Goal: Task Accomplishment & Management: Manage account settings

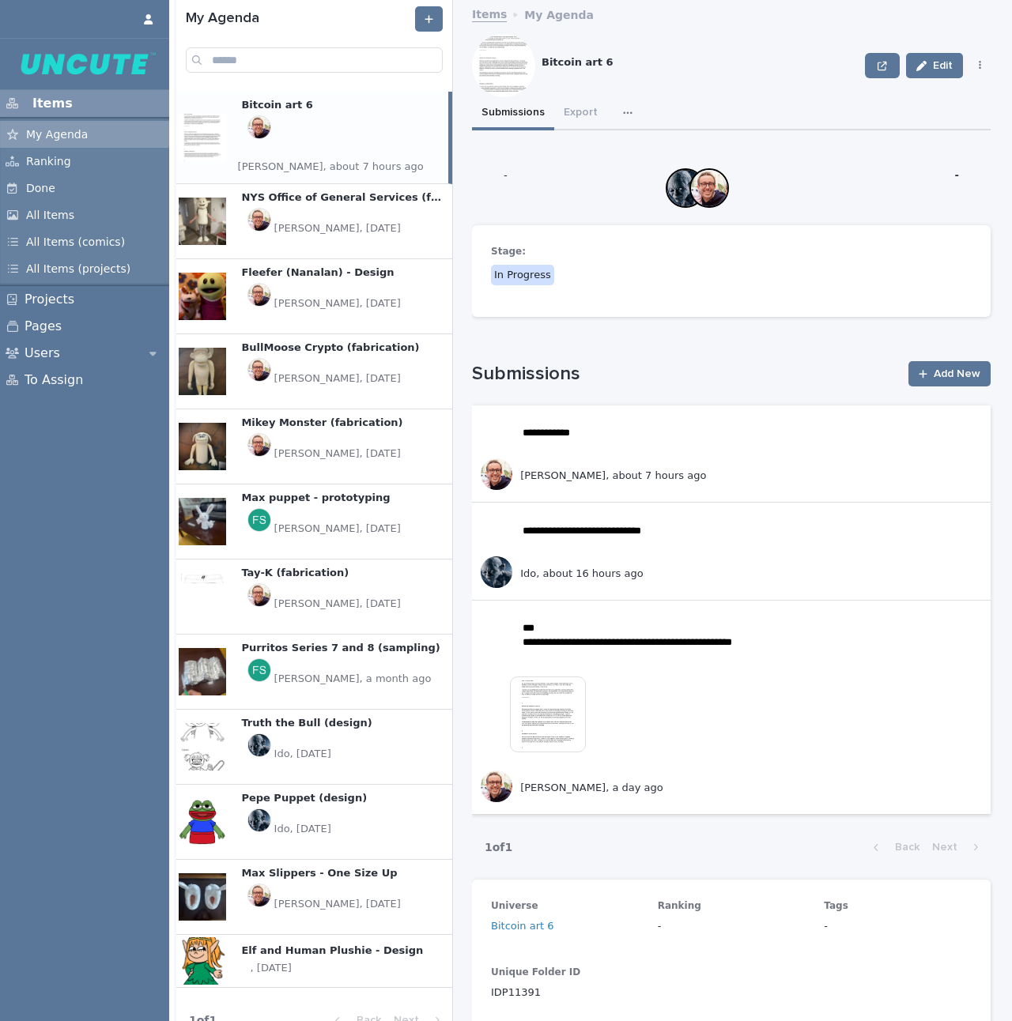
click at [348, 522] on p "[PERSON_NAME], [DATE]" at bounding box center [337, 529] width 126 height 14
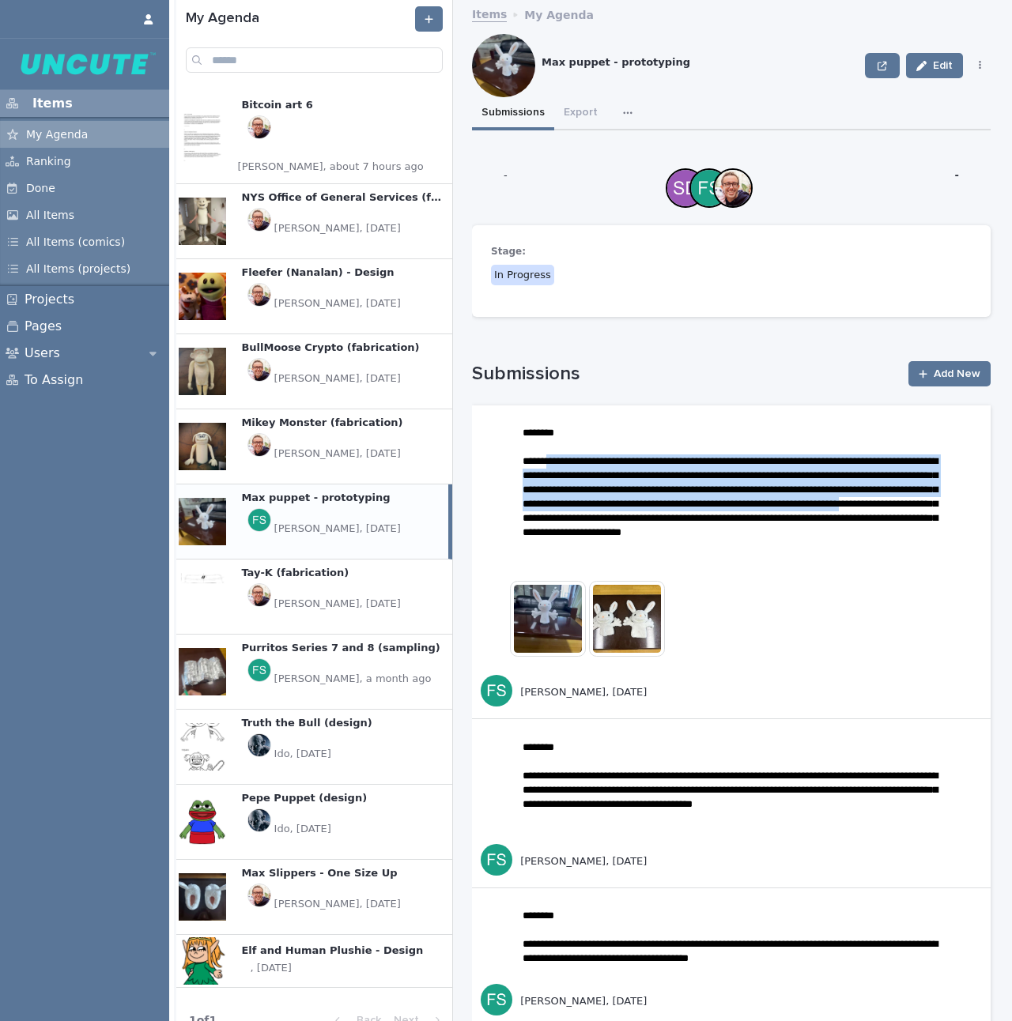
drag, startPoint x: 555, startPoint y: 457, endPoint x: 791, endPoint y: 512, distance: 241.8
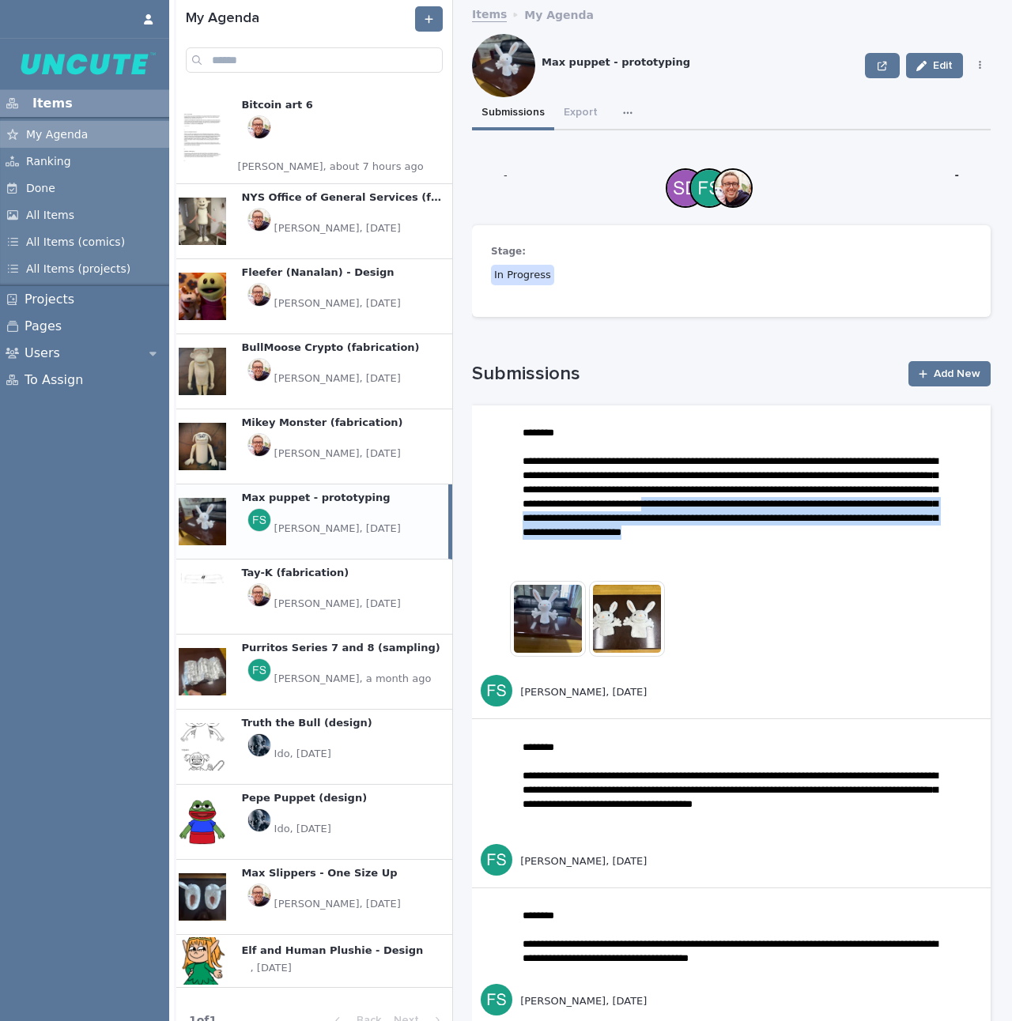
drag, startPoint x: 546, startPoint y: 521, endPoint x: 672, endPoint y: 564, distance: 132.8
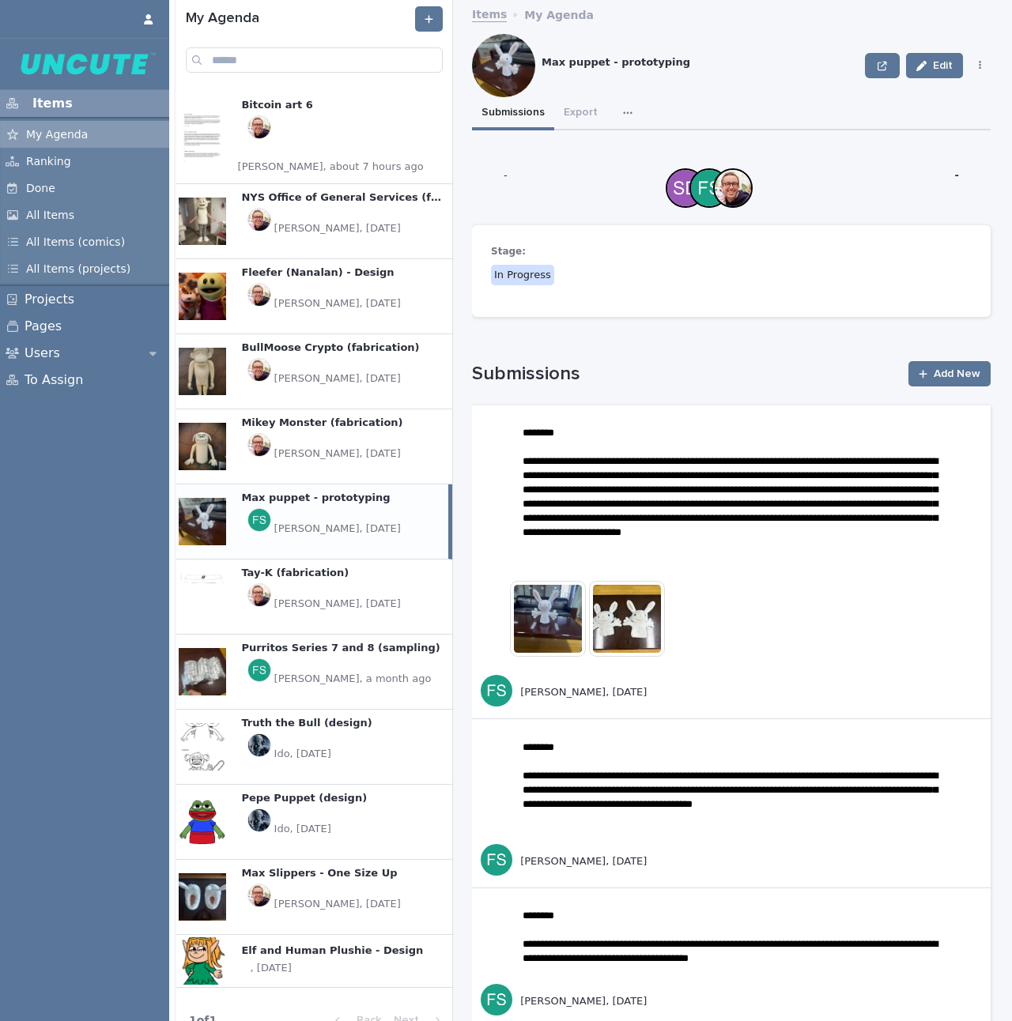
click at [557, 616] on img at bounding box center [548, 619] width 76 height 76
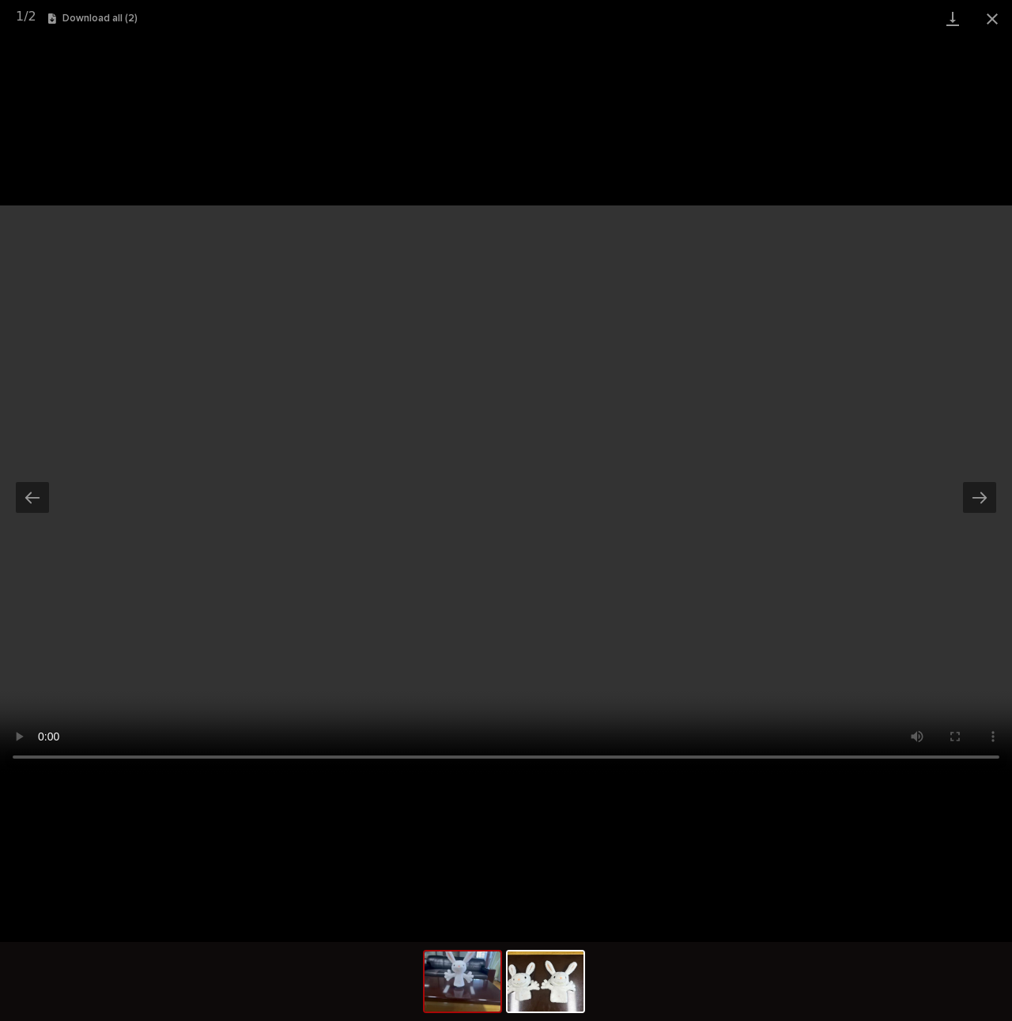
drag, startPoint x: 149, startPoint y: 764, endPoint x: 715, endPoint y: 840, distance: 570.4
click at [743, 759] on video "Your browser does not support HTML5 video." at bounding box center [506, 490] width 1012 height 569
click at [538, 980] on img at bounding box center [546, 982] width 76 height 60
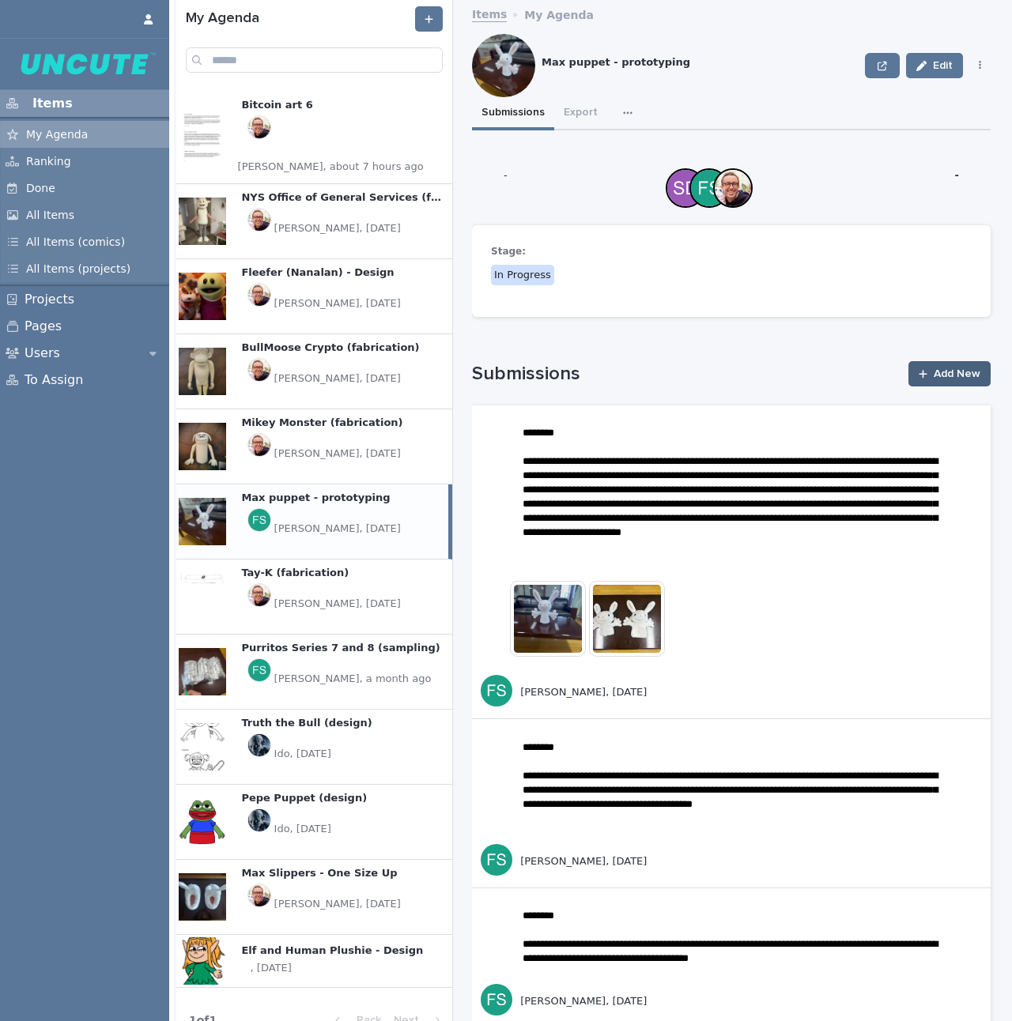
click at [910, 367] on link "Add New" at bounding box center [949, 373] width 82 height 25
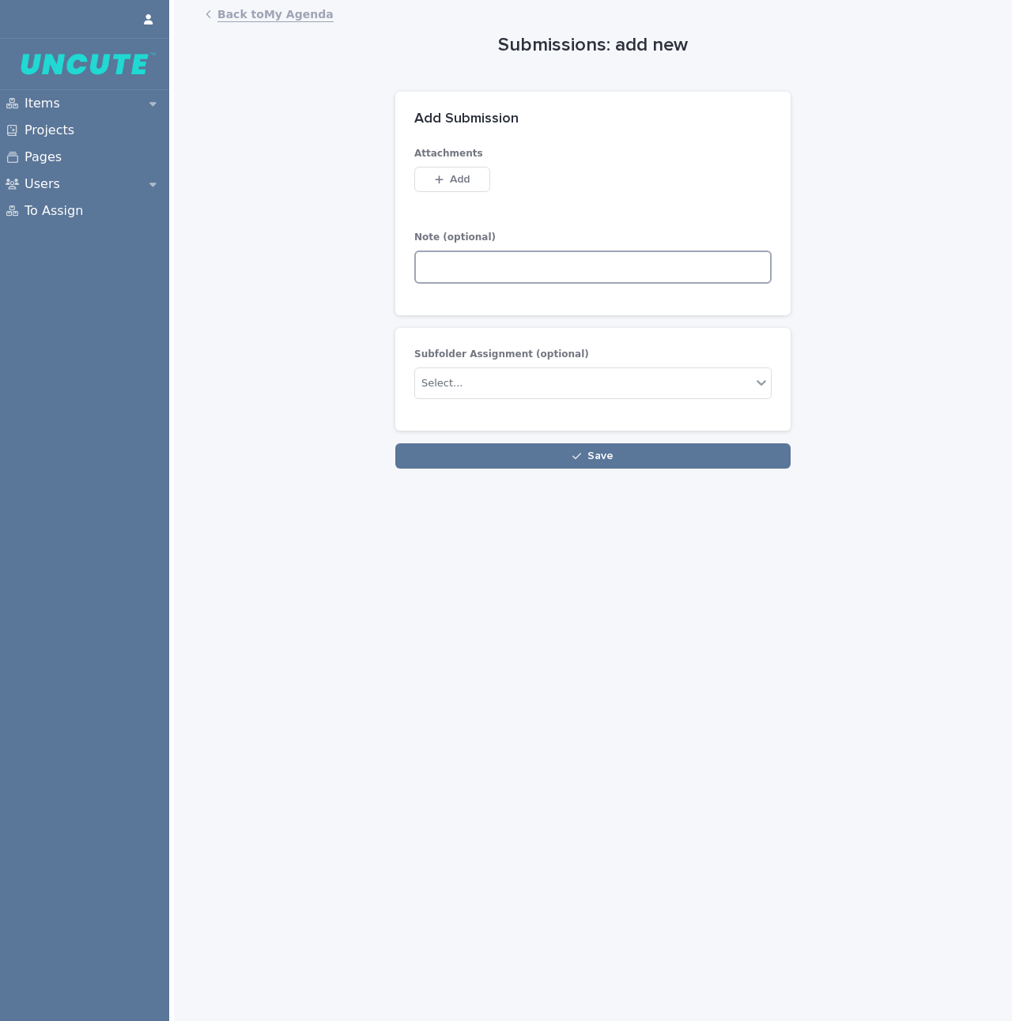
click at [576, 274] on textarea at bounding box center [592, 267] width 357 height 33
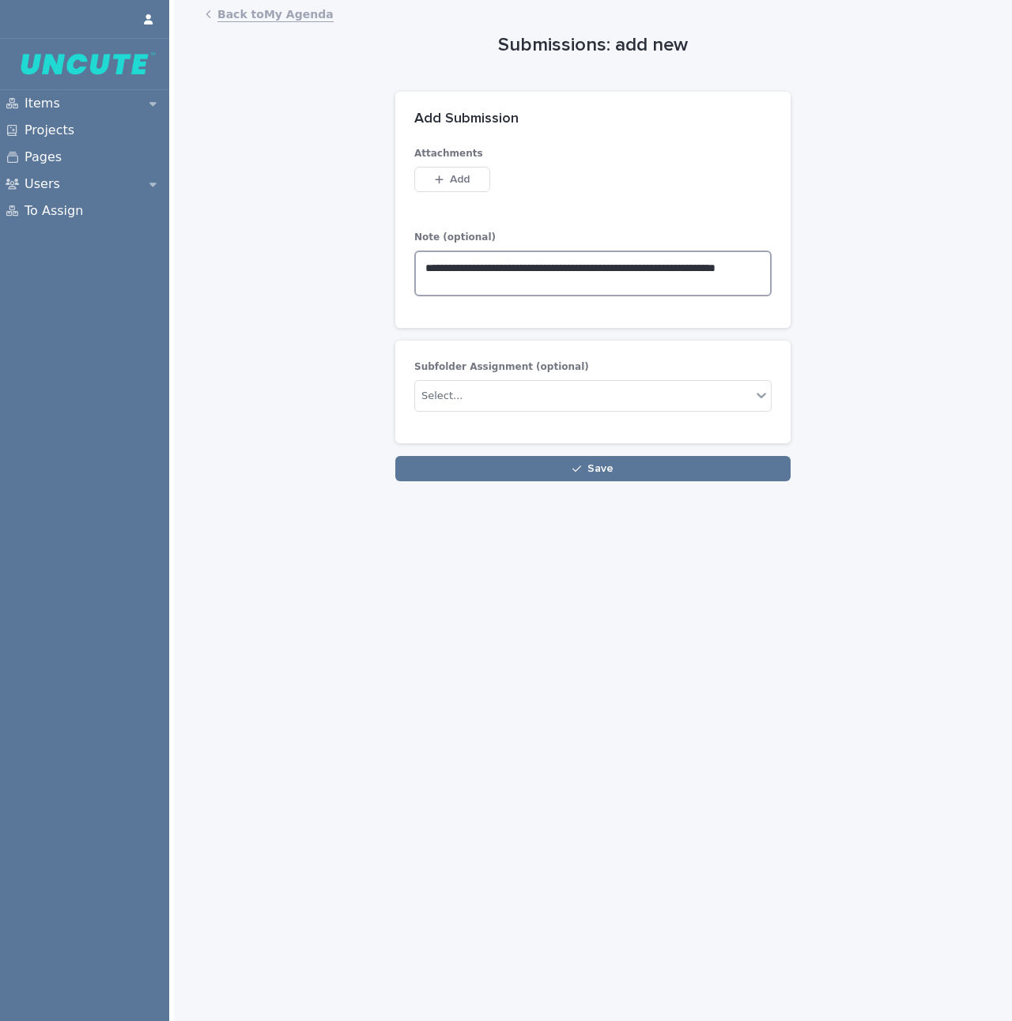
type textarea "**********"
click at [593, 468] on button "Save" at bounding box center [592, 468] width 395 height 25
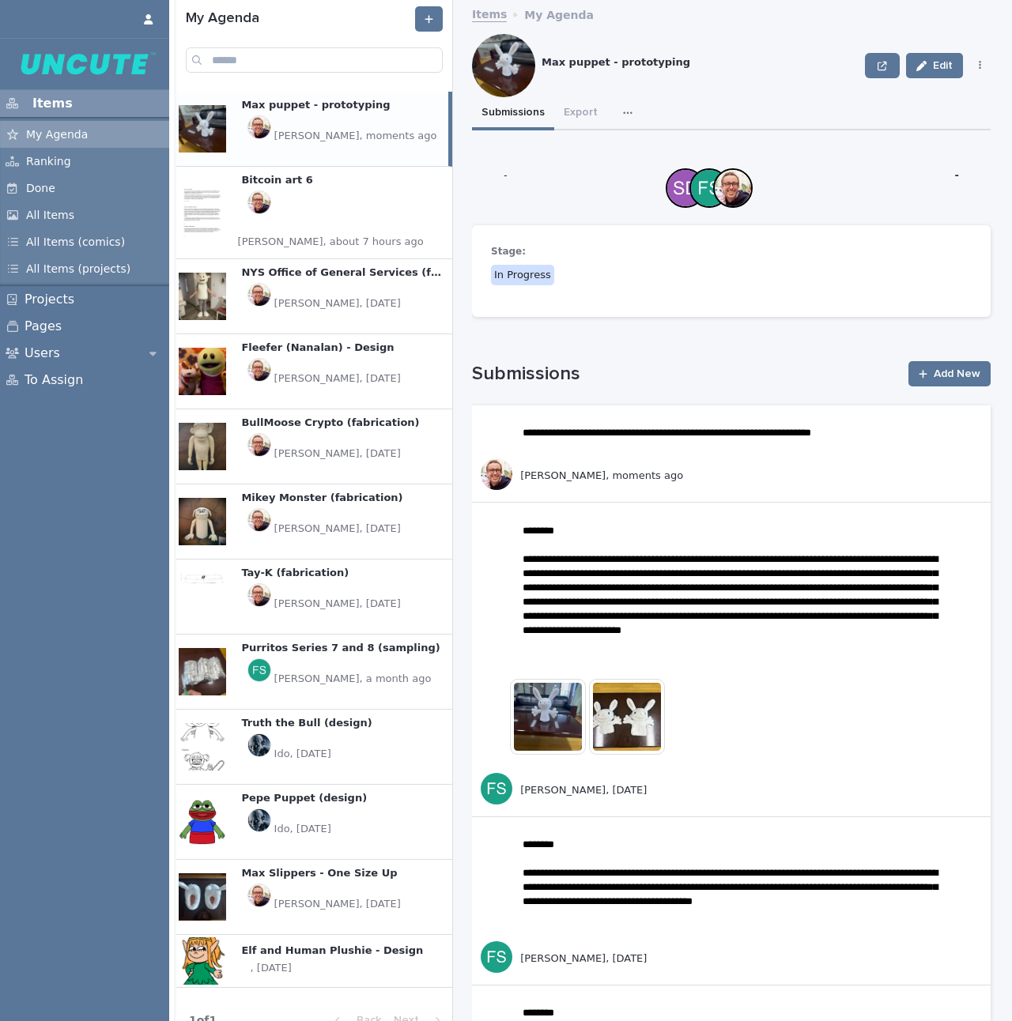
click at [290, 638] on p "Purritos Series 7 and 8 (sampling)" at bounding box center [342, 646] width 202 height 17
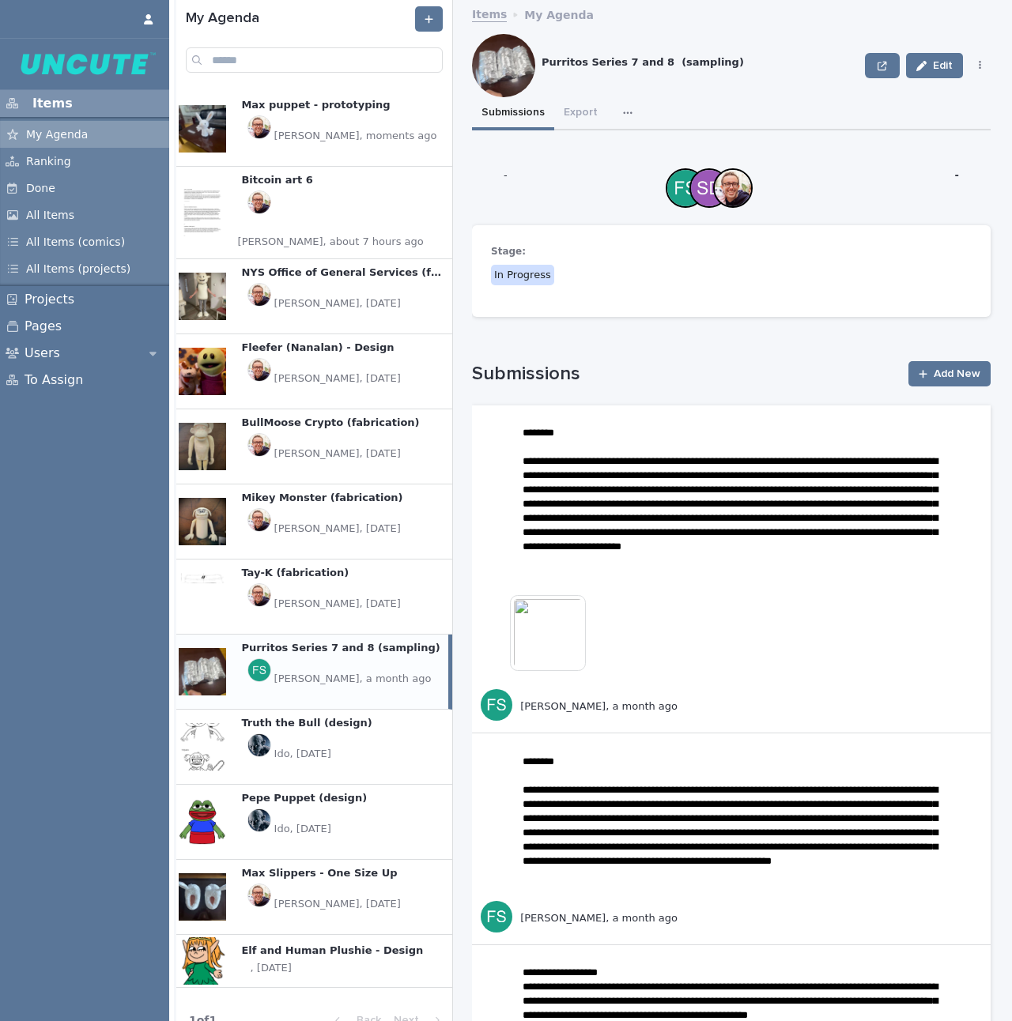
click at [545, 644] on img at bounding box center [548, 633] width 76 height 76
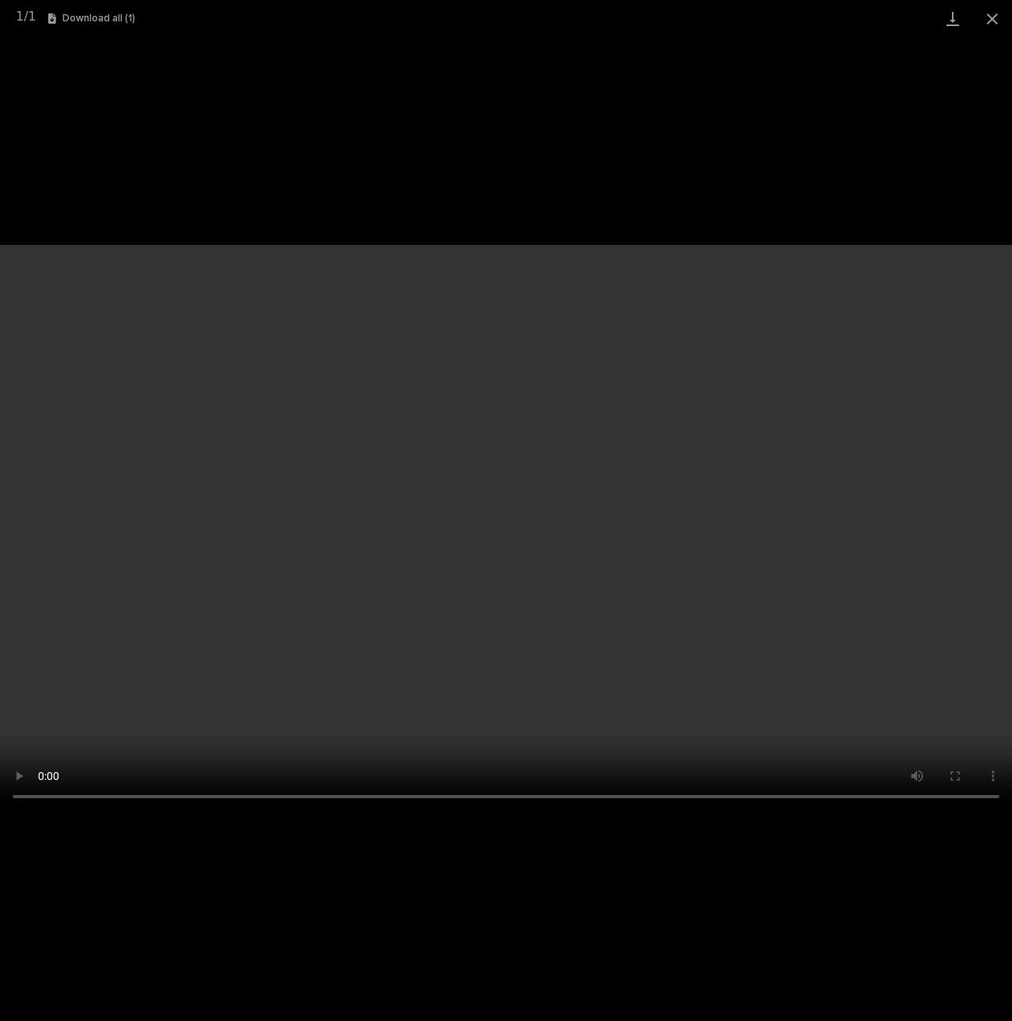
drag, startPoint x: 171, startPoint y: 795, endPoint x: 834, endPoint y: 805, distance: 663.4
click at [834, 805] on video "Your browser does not support HTML5 video." at bounding box center [506, 529] width 1012 height 569
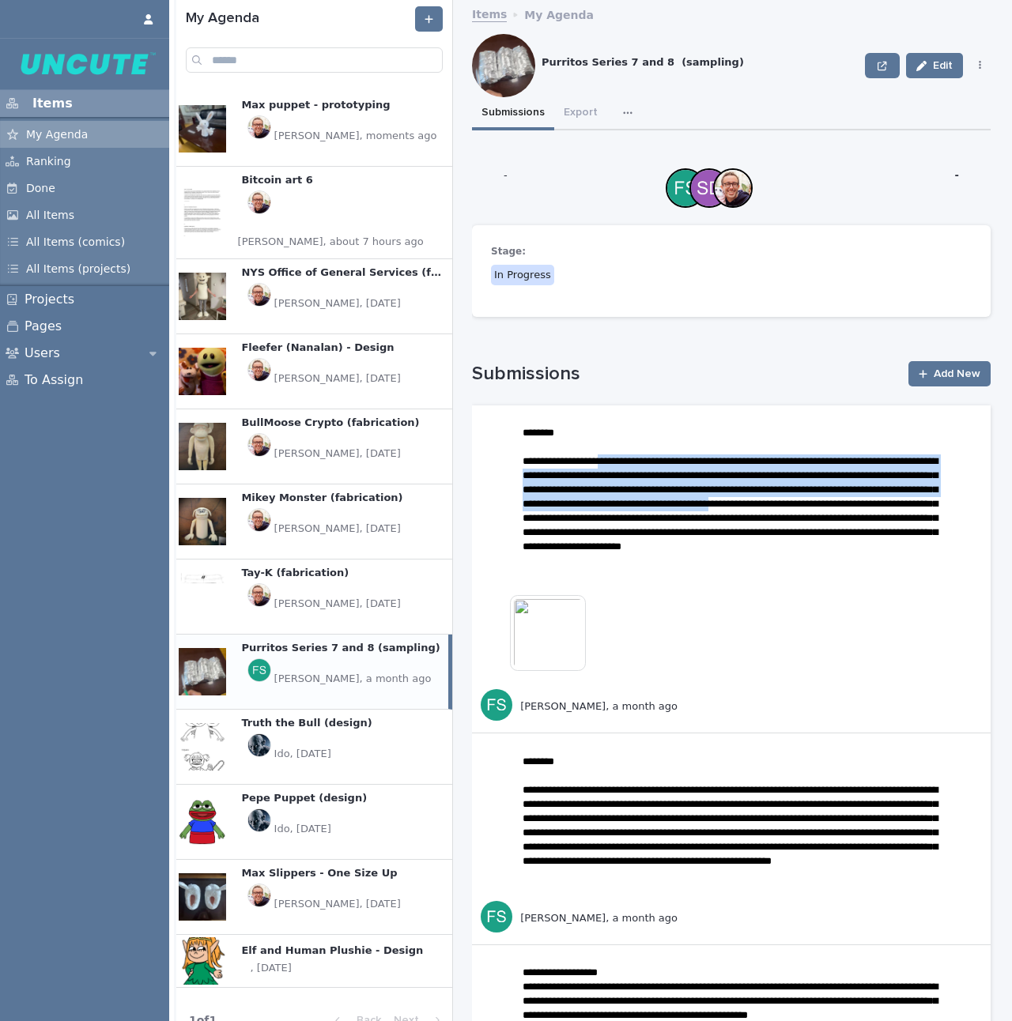
drag, startPoint x: 610, startPoint y: 466, endPoint x: 678, endPoint y: 518, distance: 84.6
click at [554, 634] on img at bounding box center [548, 633] width 76 height 76
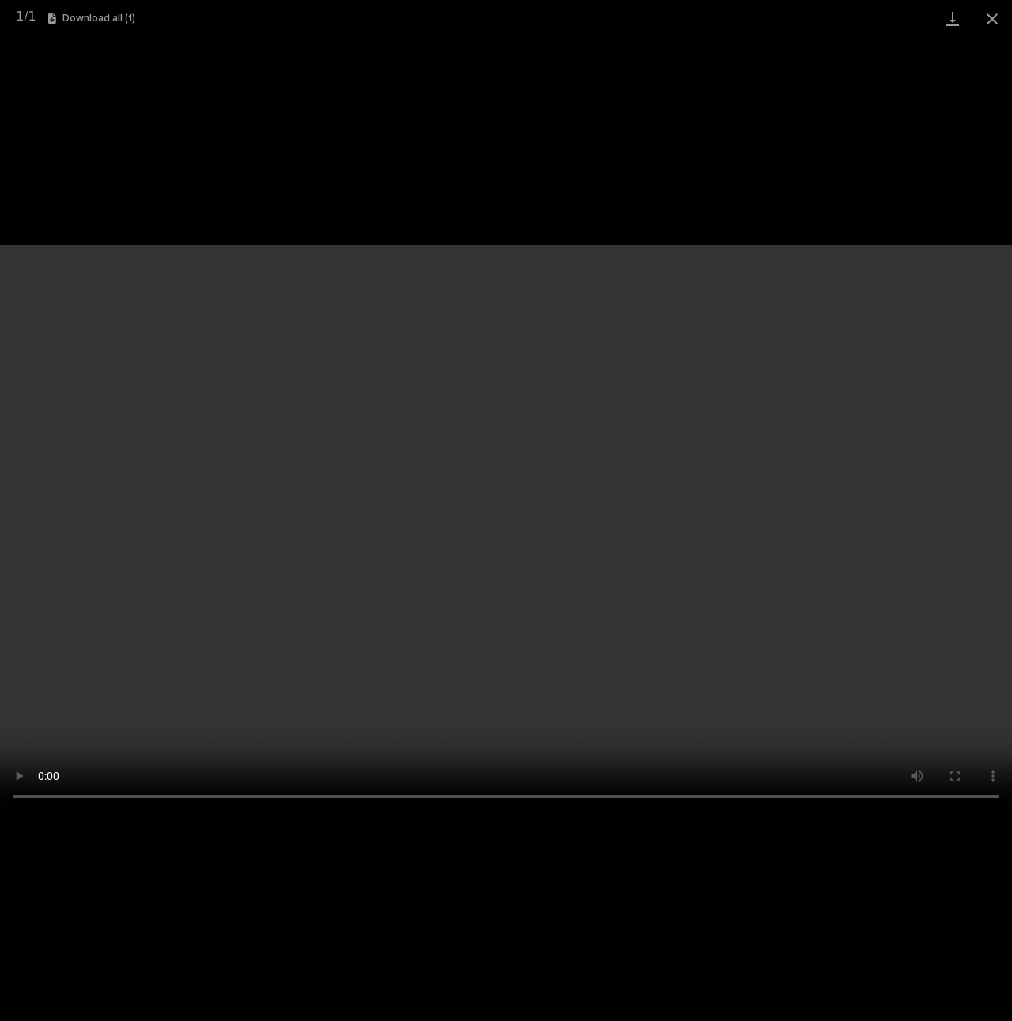
drag, startPoint x: 161, startPoint y: 788, endPoint x: 553, endPoint y: 794, distance: 392.2
click at [553, 794] on video "Your browser does not support HTML5 video." at bounding box center [506, 529] width 1012 height 569
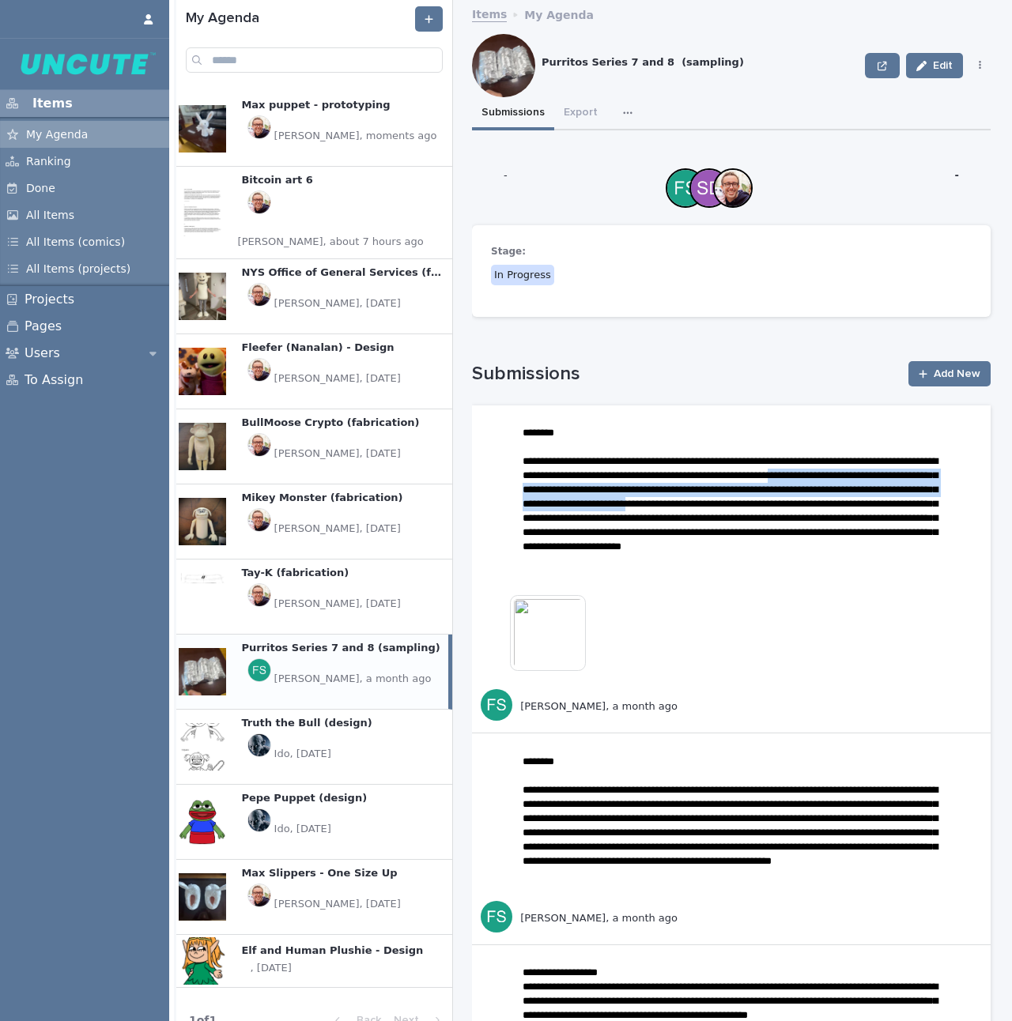
drag, startPoint x: 559, startPoint y: 489, endPoint x: 578, endPoint y: 517, distance: 33.6
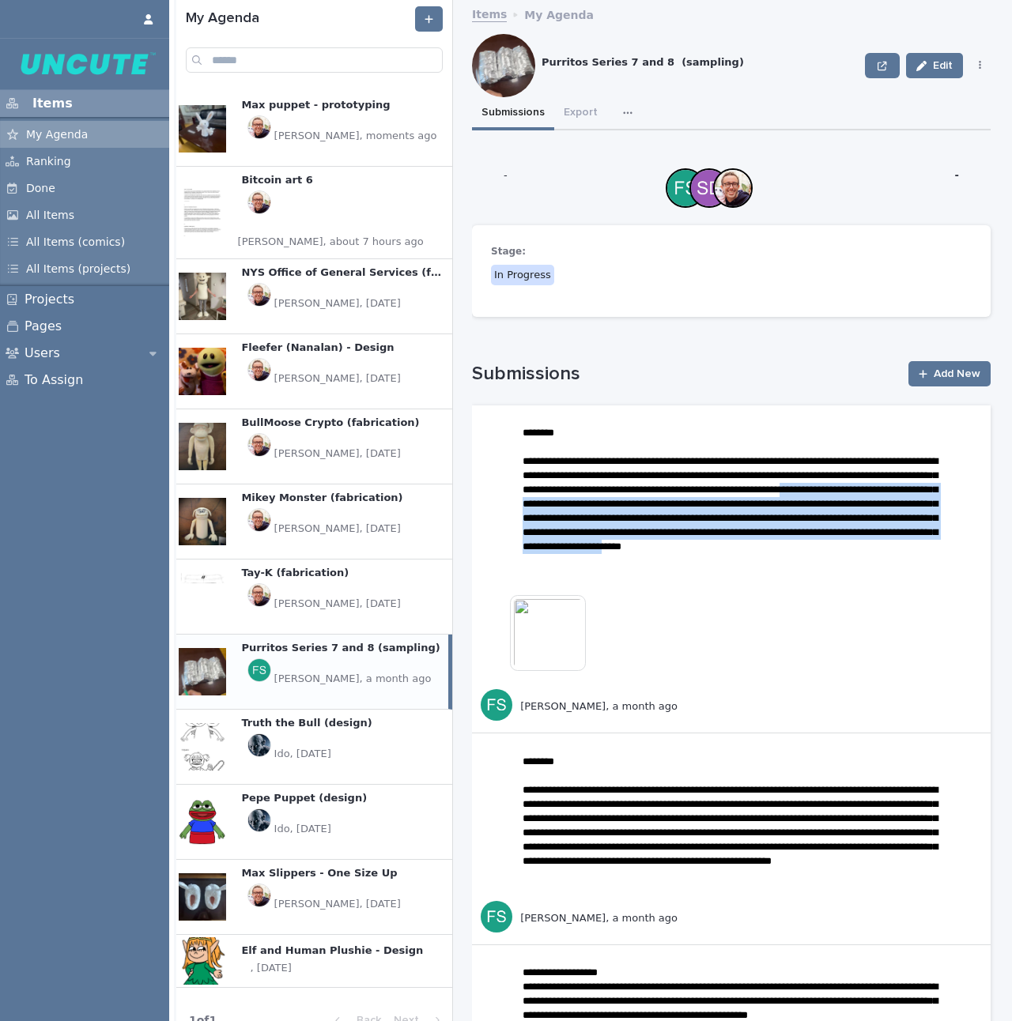
drag, startPoint x: 663, startPoint y: 507, endPoint x: 817, endPoint y: 561, distance: 164.3
drag, startPoint x: 685, startPoint y: 522, endPoint x: 924, endPoint y: 568, distance: 244.1
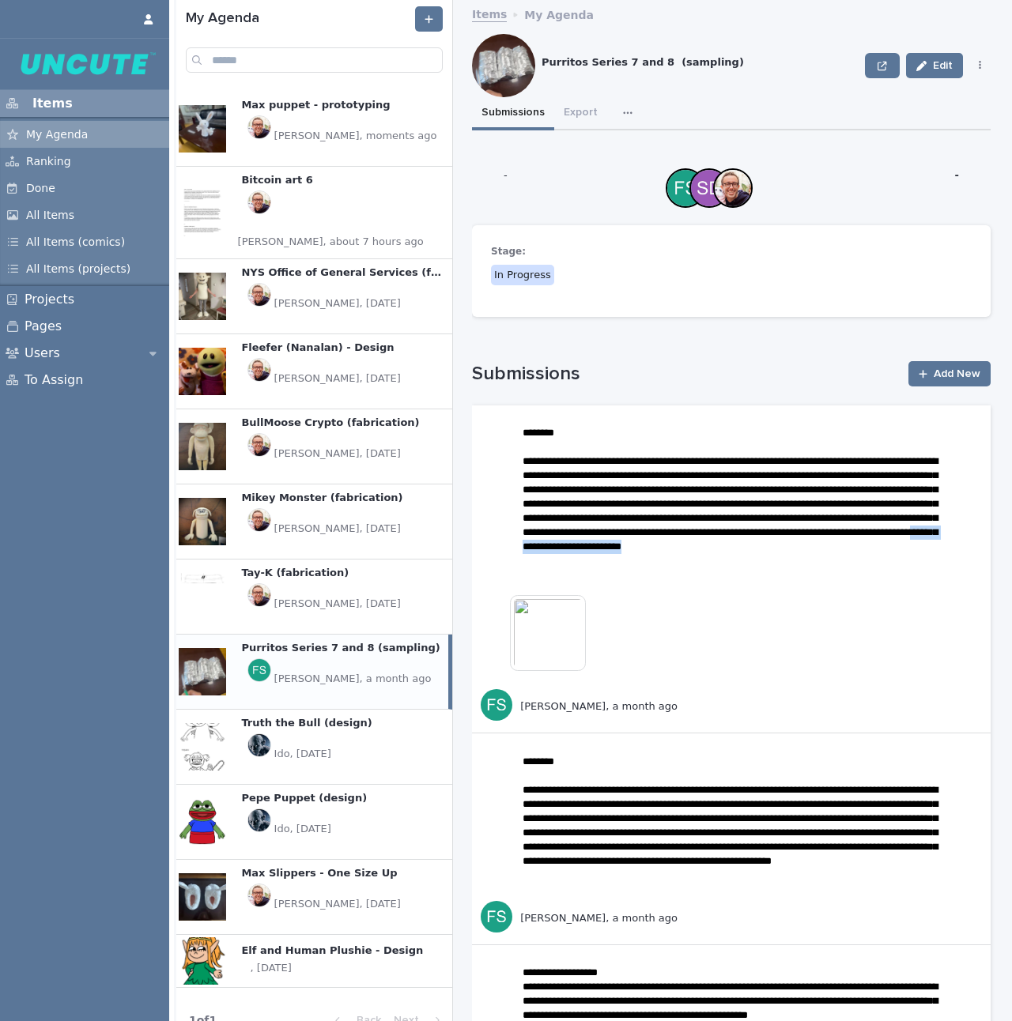
drag, startPoint x: 722, startPoint y: 533, endPoint x: 693, endPoint y: 564, distance: 42.0
drag, startPoint x: 580, startPoint y: 561, endPoint x: 682, endPoint y: 588, distance: 106.4
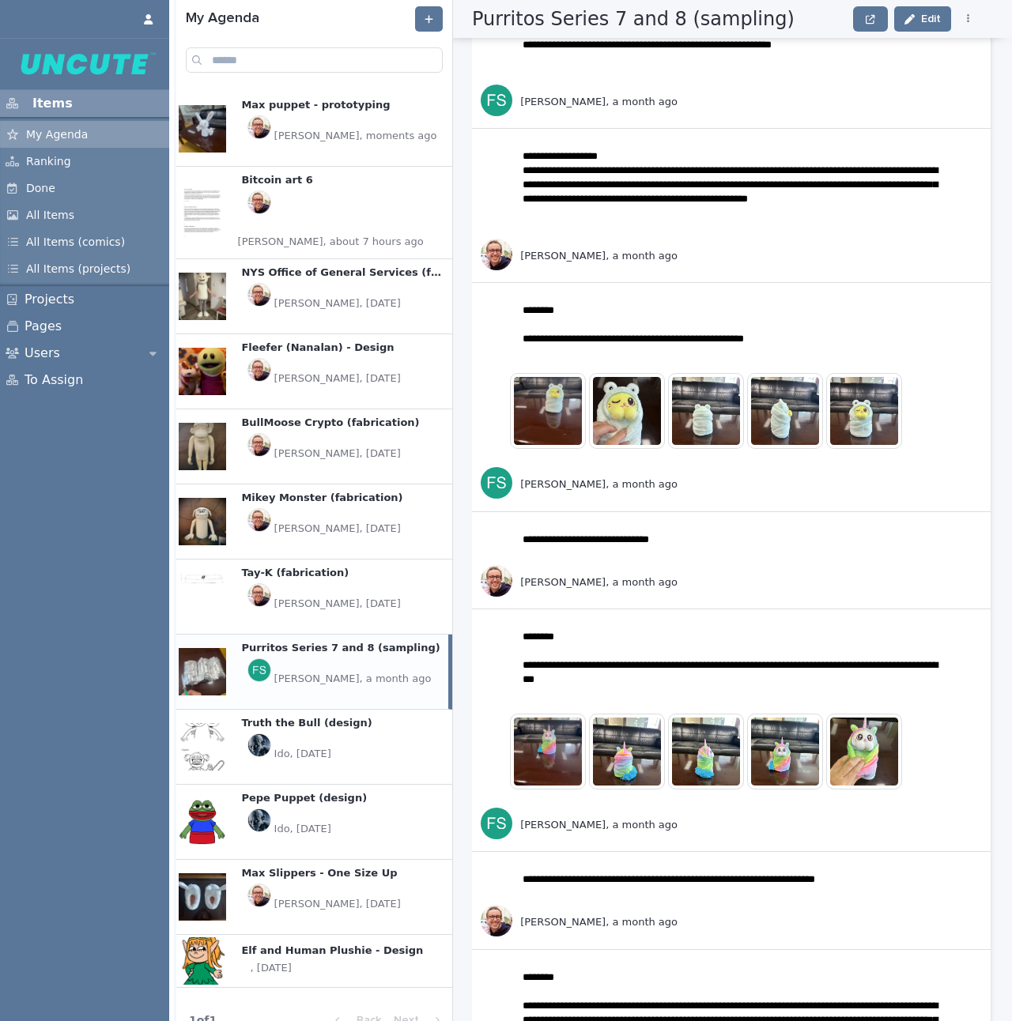
scroll to position [992, 0]
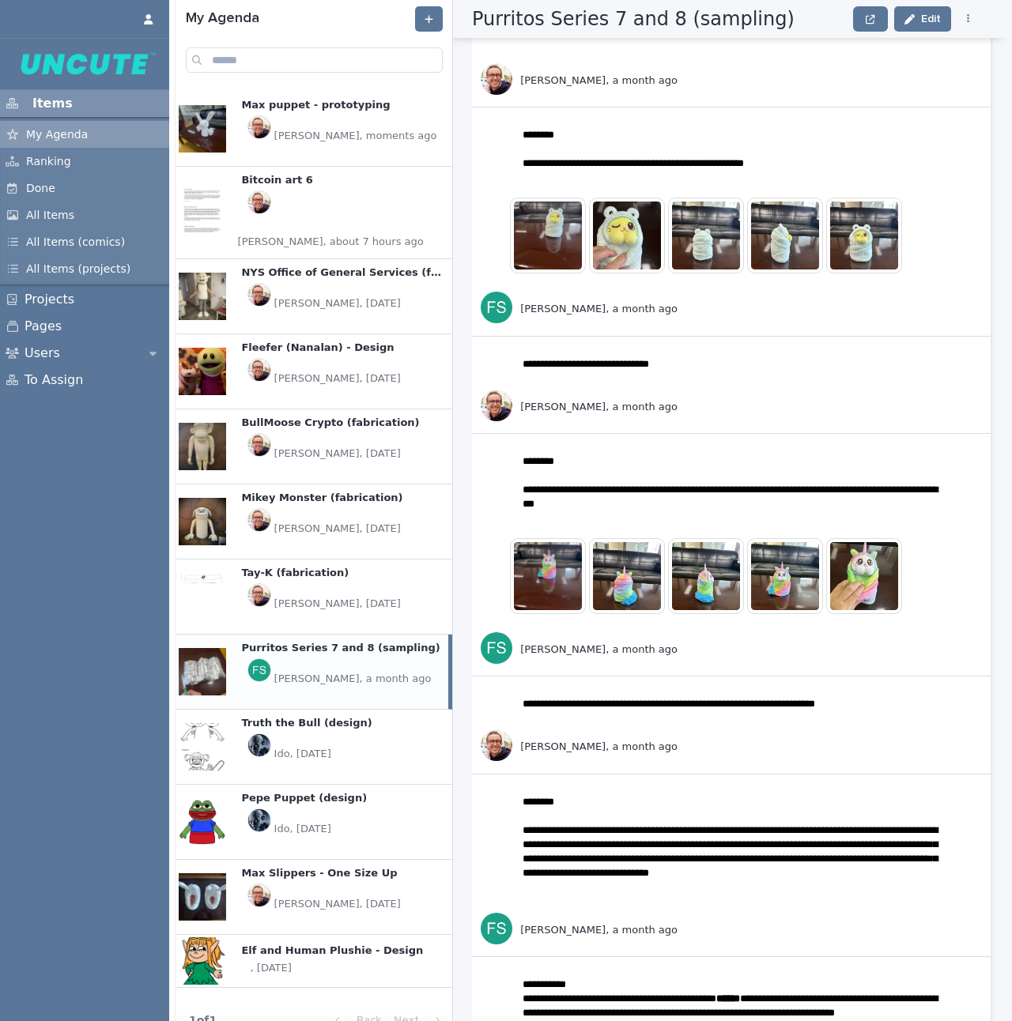
click at [572, 580] on img at bounding box center [548, 576] width 76 height 76
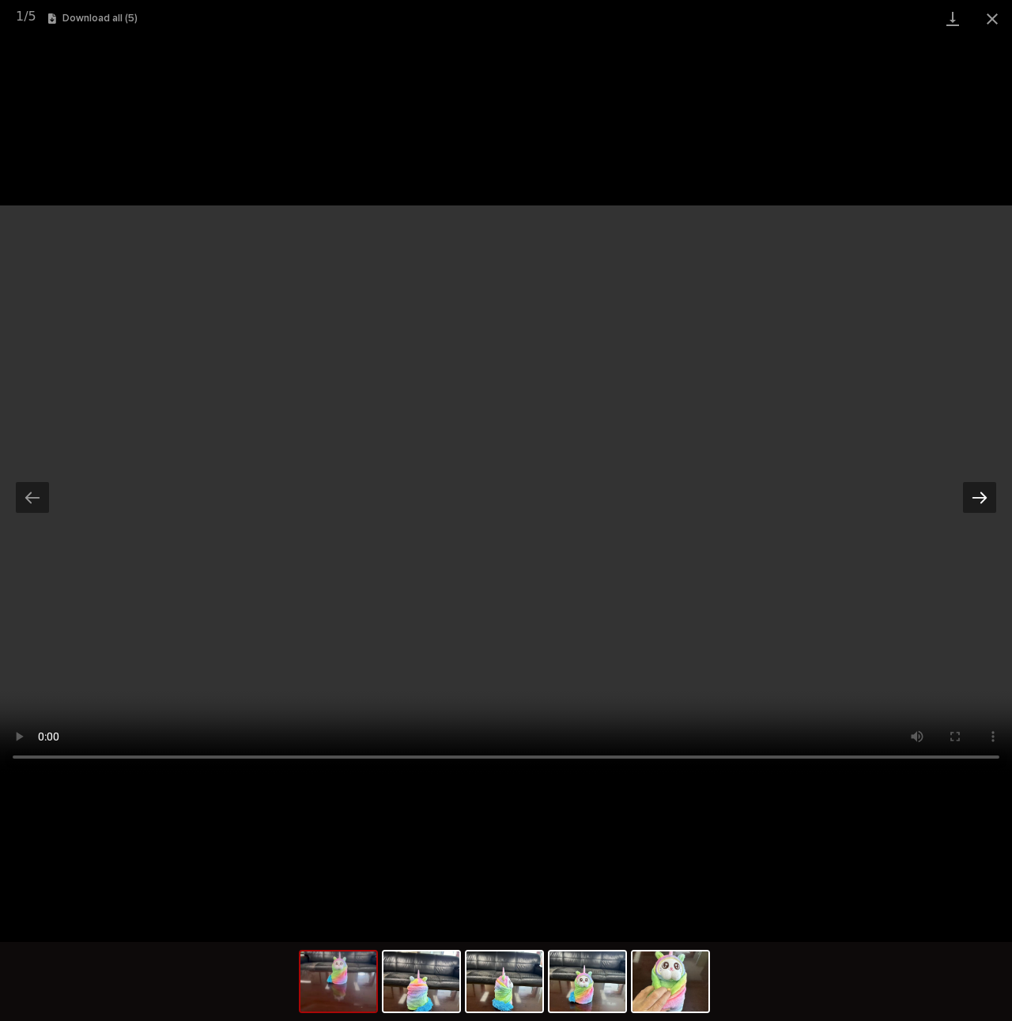
click at [976, 499] on button "Next slide" at bounding box center [979, 497] width 33 height 31
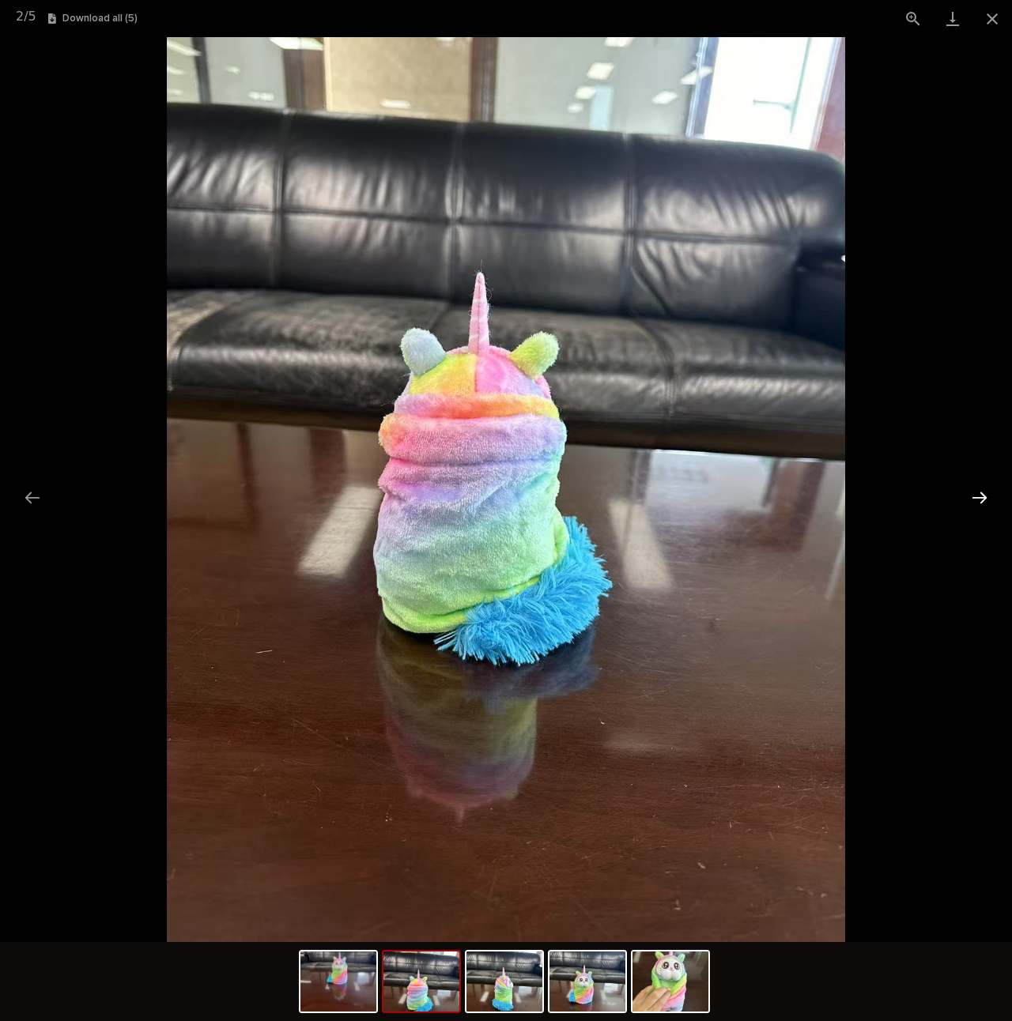
click at [984, 499] on button "Next slide" at bounding box center [979, 497] width 33 height 31
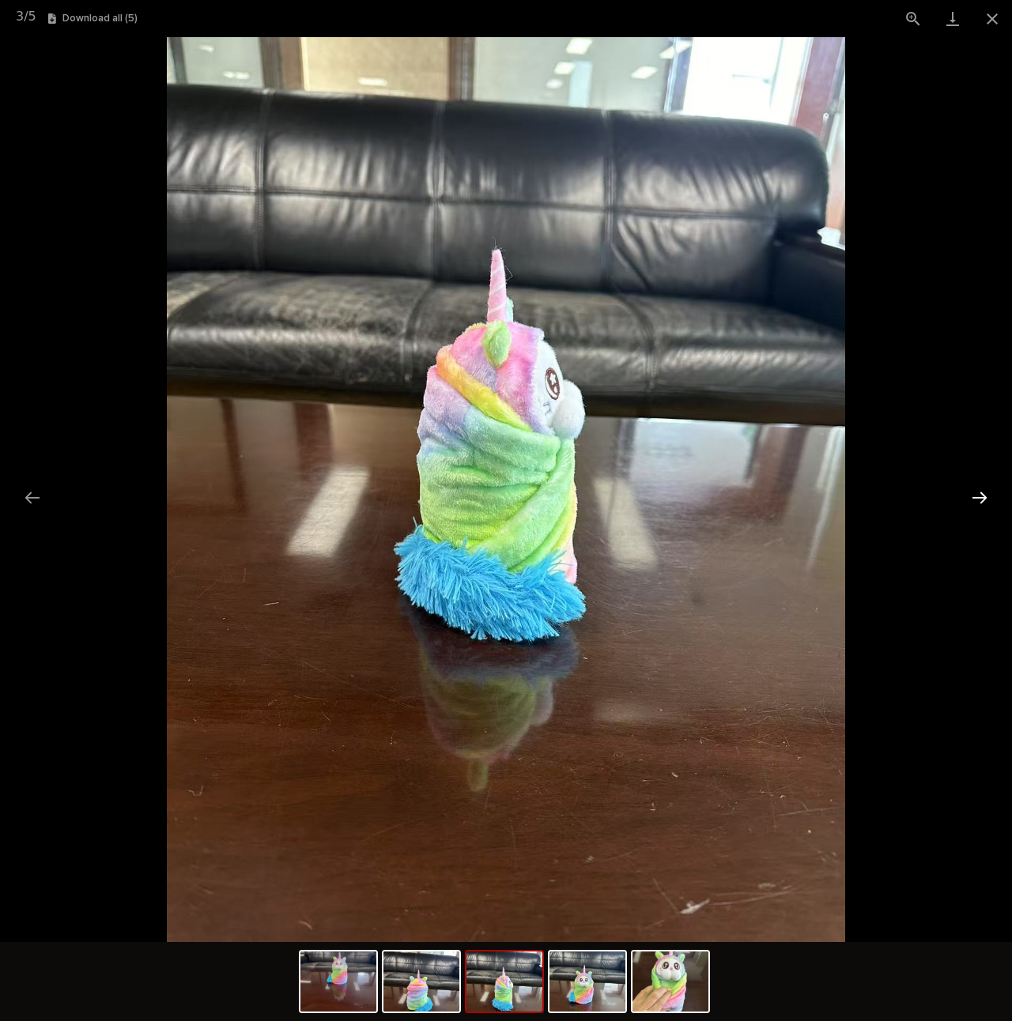
click at [984, 499] on button "Next slide" at bounding box center [979, 497] width 33 height 31
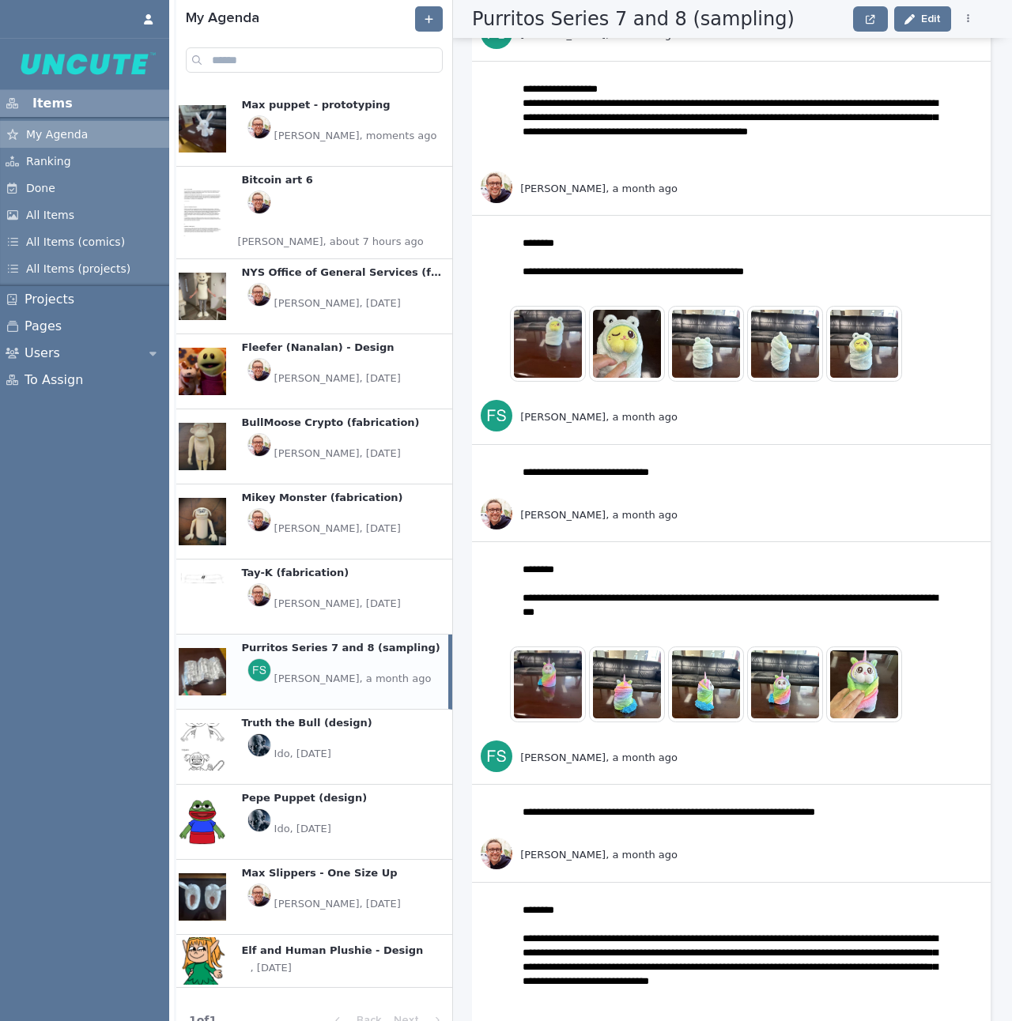
scroll to position [774, 0]
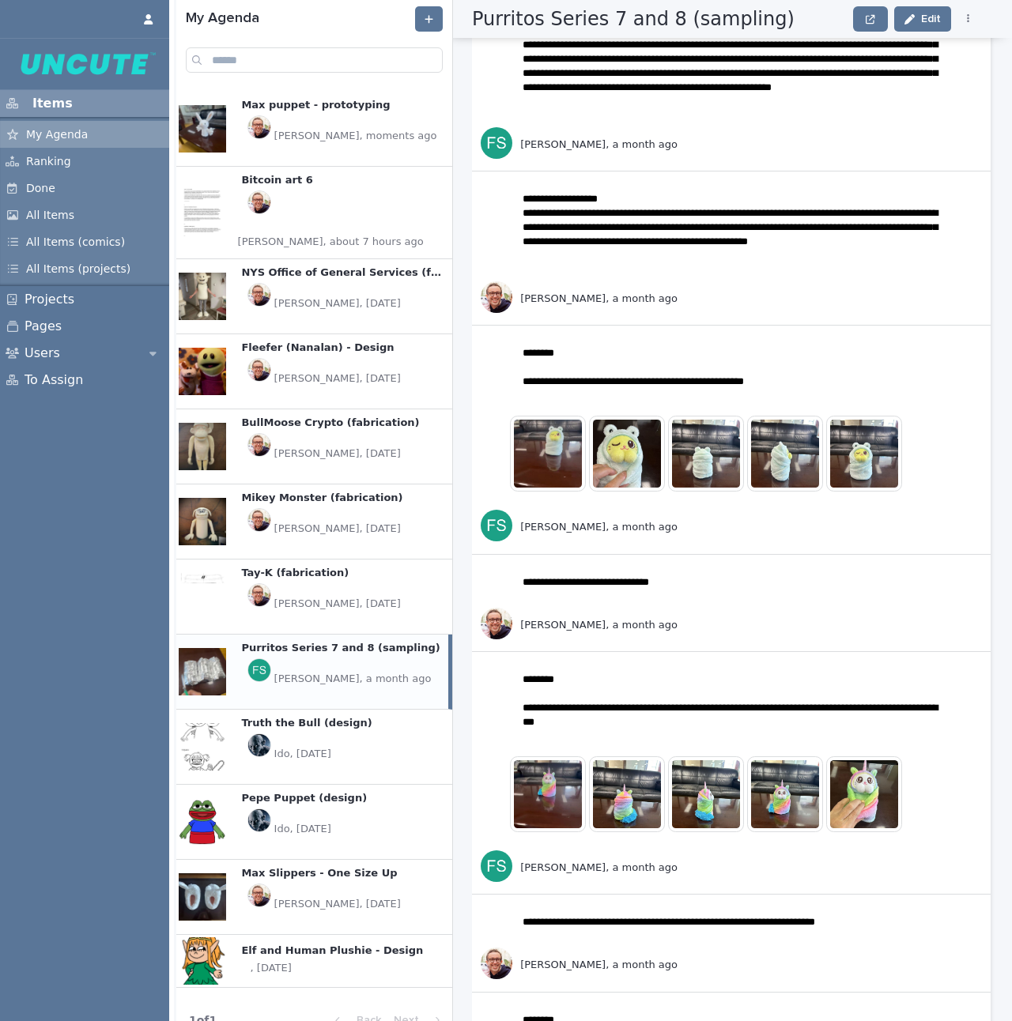
click at [549, 467] on img at bounding box center [548, 454] width 76 height 76
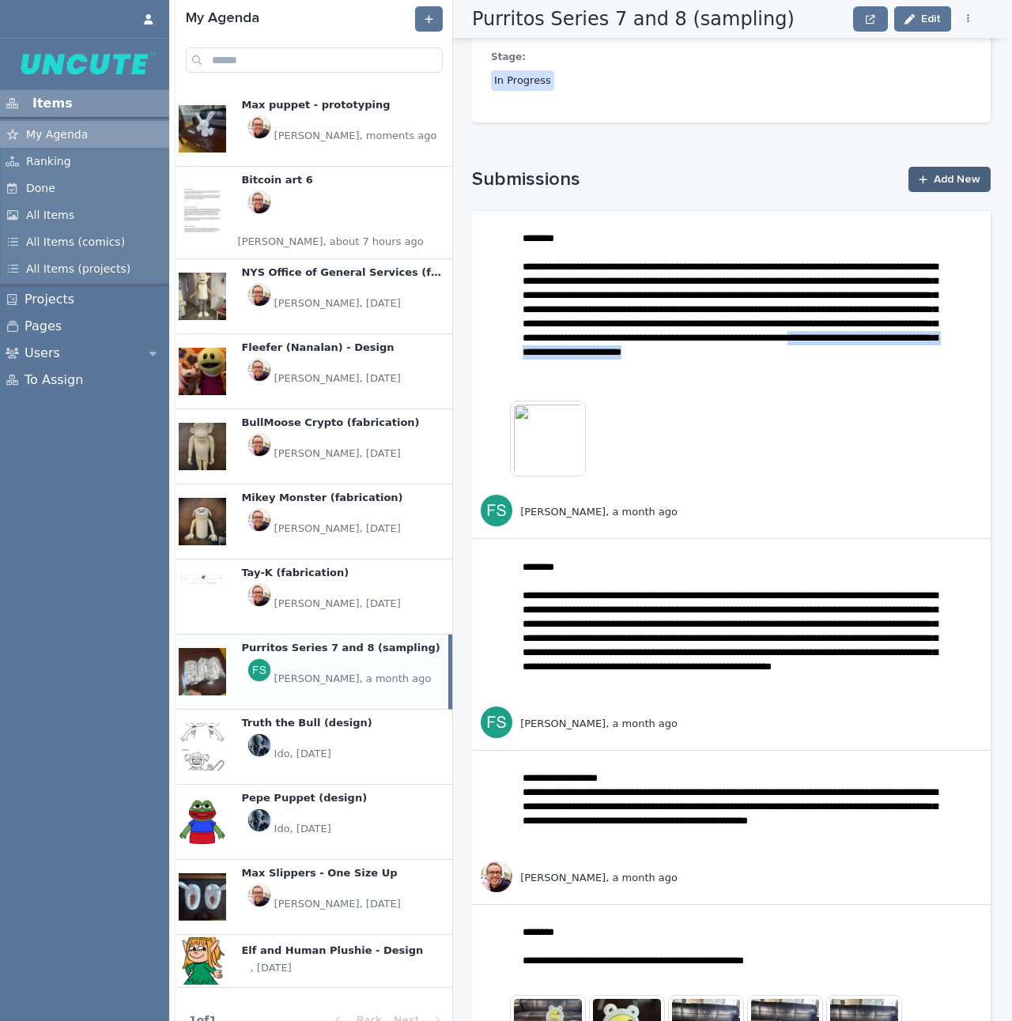
click at [939, 177] on span "Add New" at bounding box center [957, 179] width 47 height 11
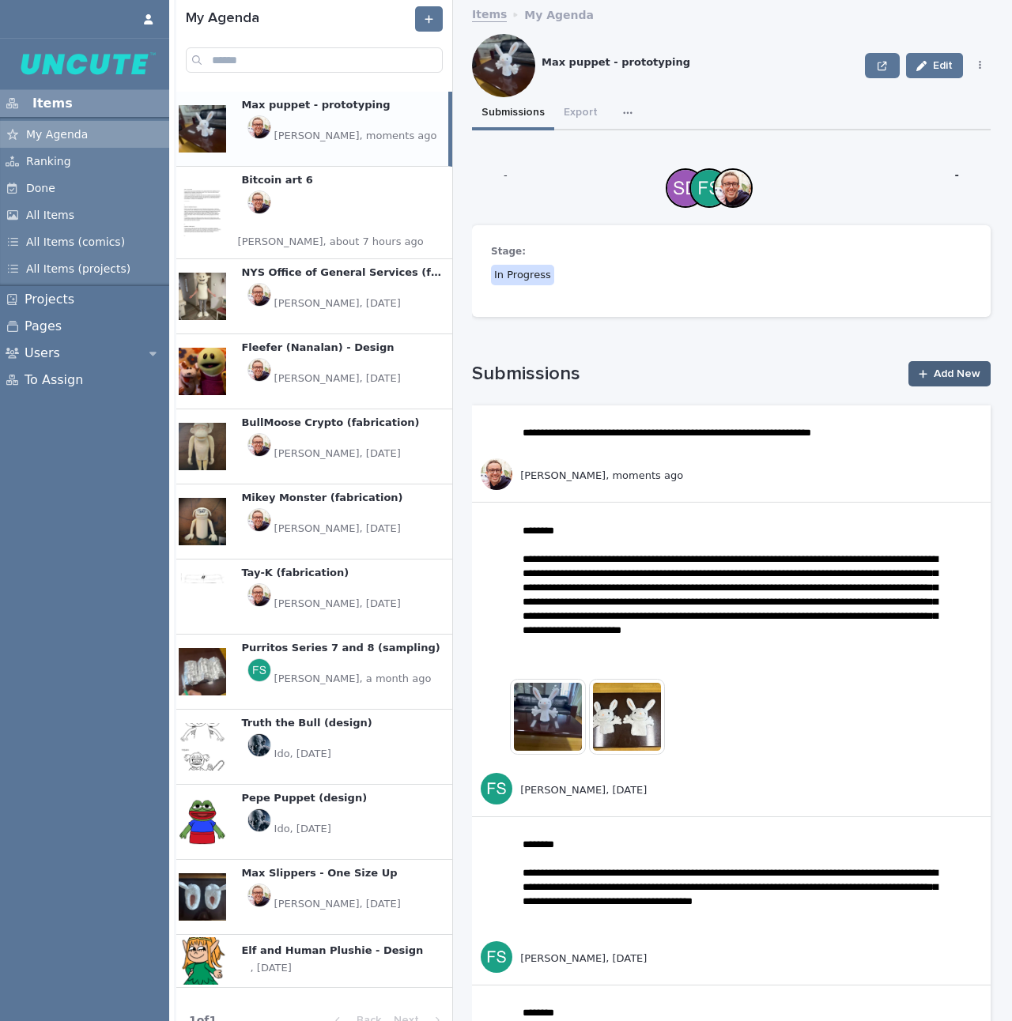
click at [942, 370] on span "Add New" at bounding box center [957, 373] width 47 height 11
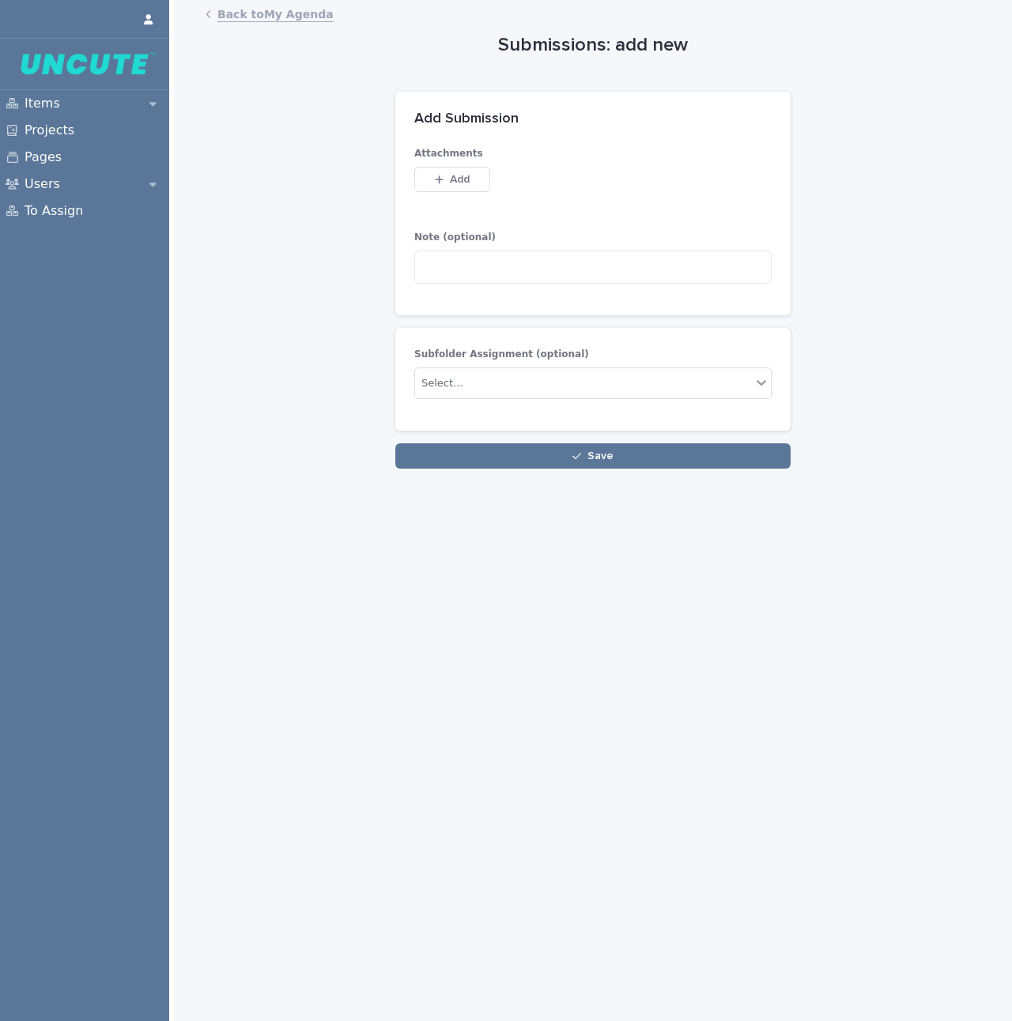
click at [454, 247] on div "Note (optional)" at bounding box center [592, 263] width 357 height 66
click at [439, 259] on textarea at bounding box center [592, 267] width 357 height 33
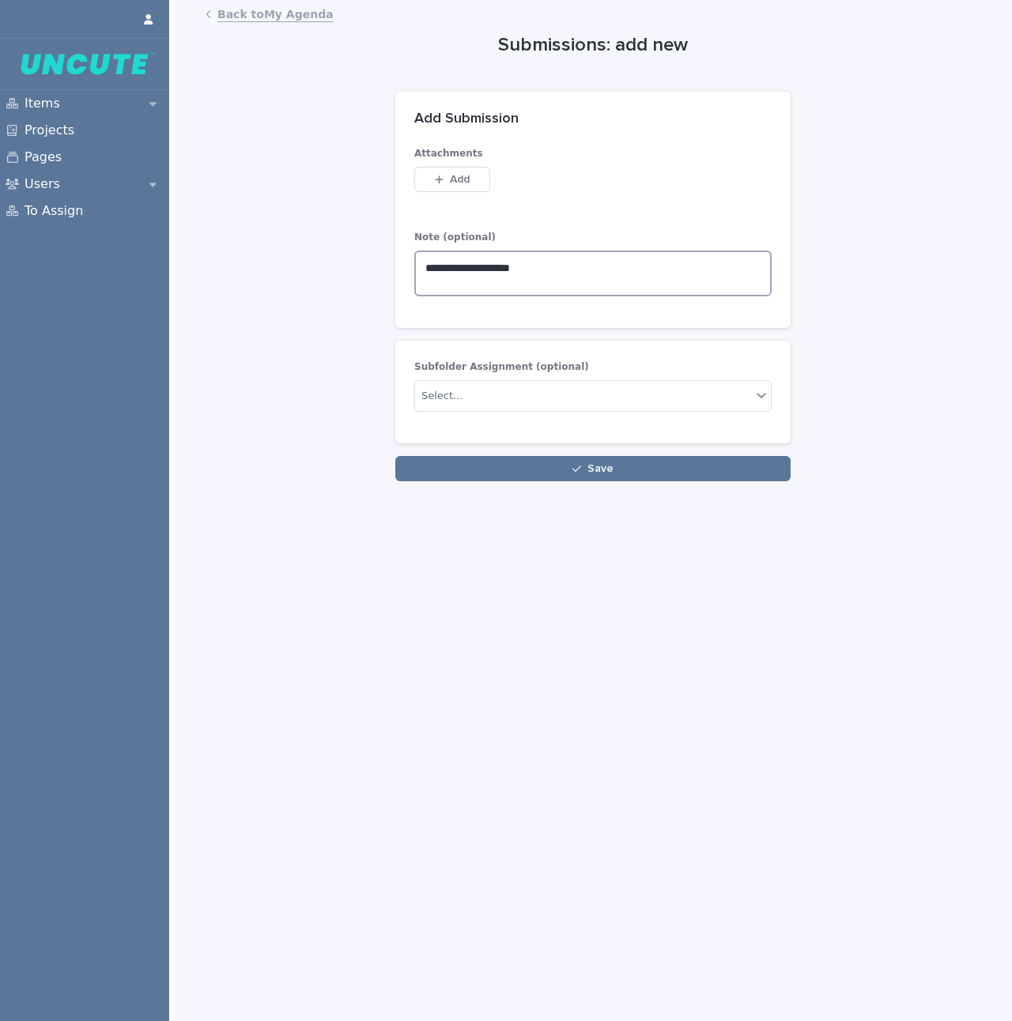
paste textarea "* *****"
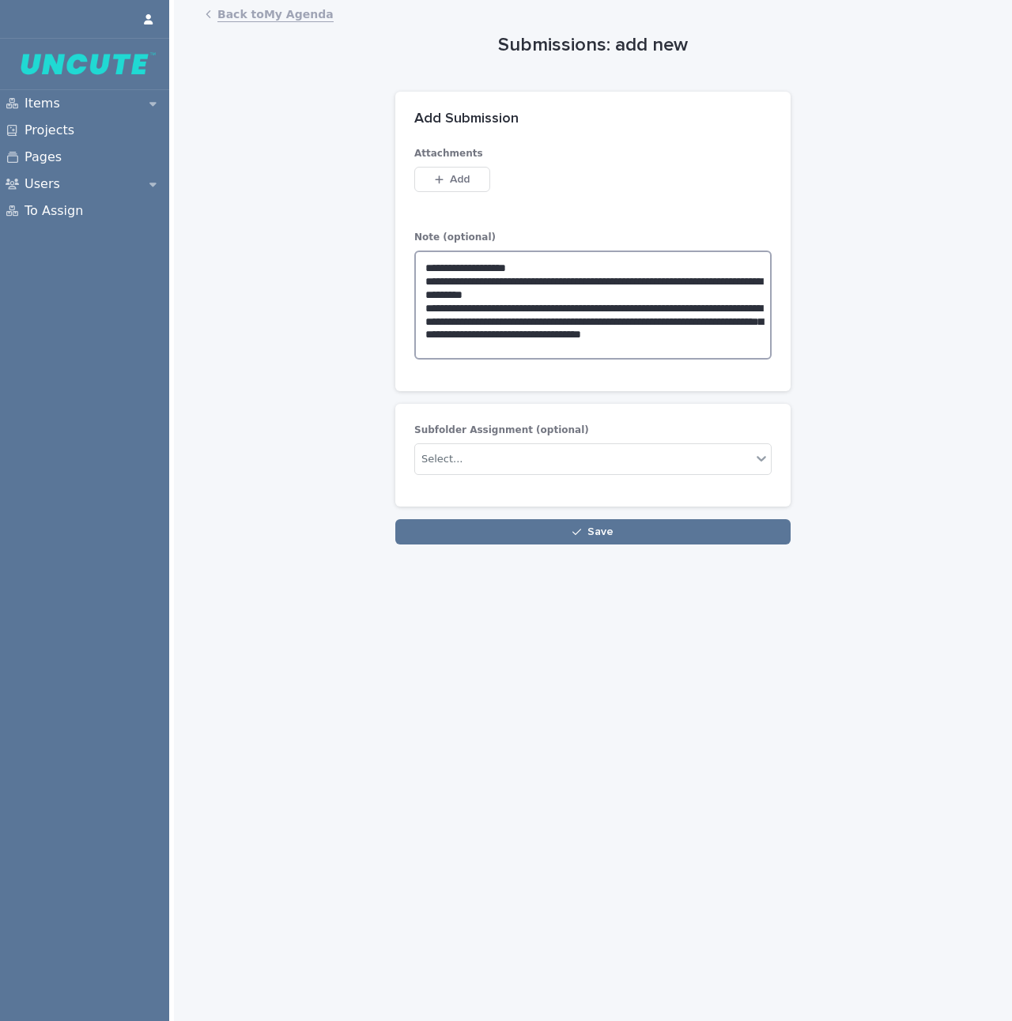
type textarea "**********"
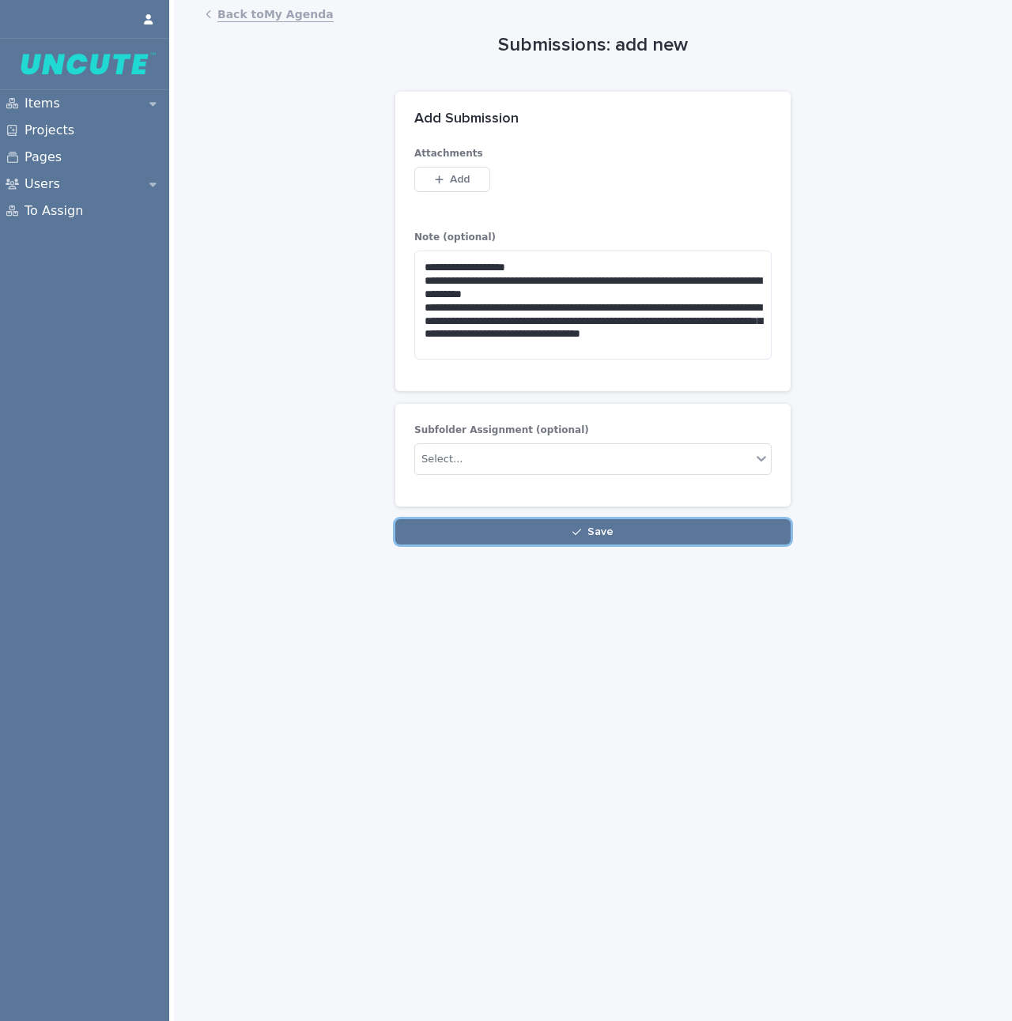
click at [593, 531] on button "Save" at bounding box center [592, 531] width 395 height 25
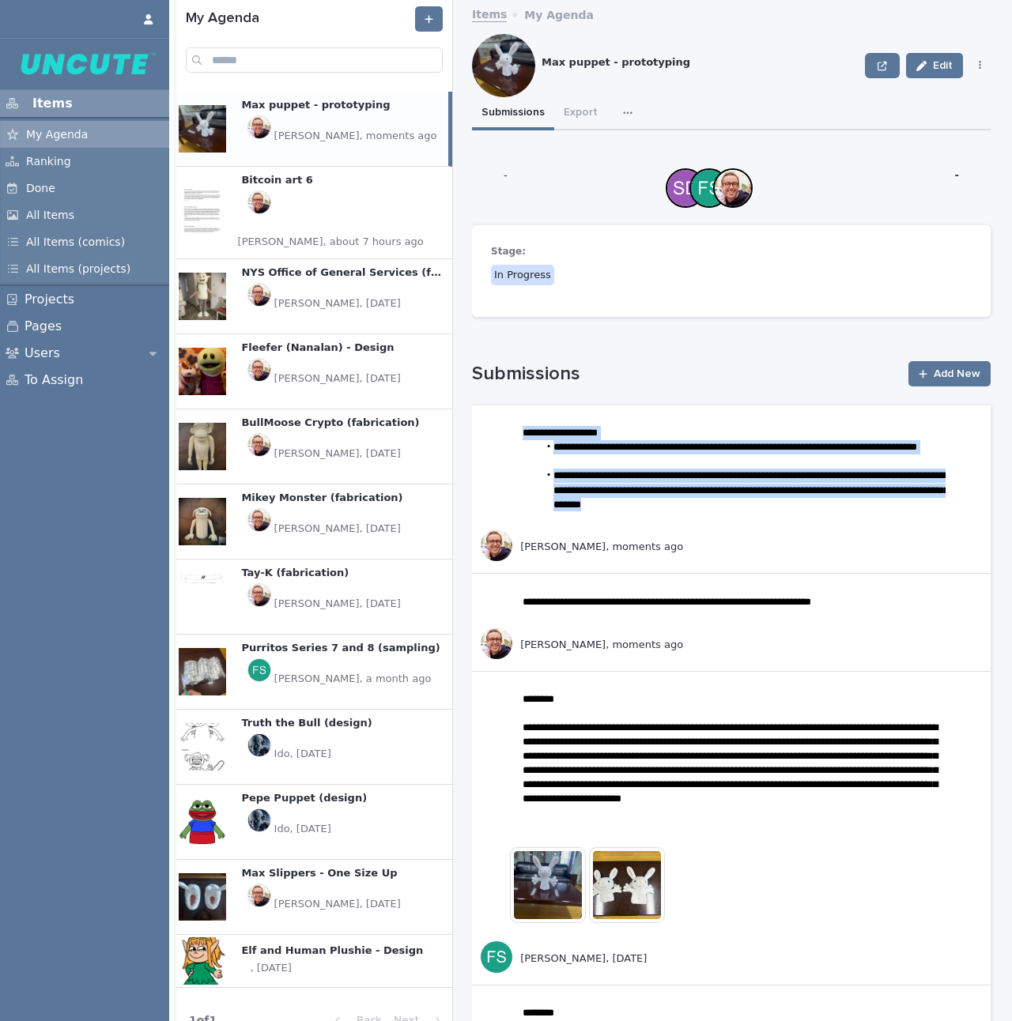
drag, startPoint x: 521, startPoint y: 431, endPoint x: 840, endPoint y: 515, distance: 330.2
copy div "**********"
click at [616, 549] on p "[PERSON_NAME], moments ago" at bounding box center [601, 547] width 163 height 14
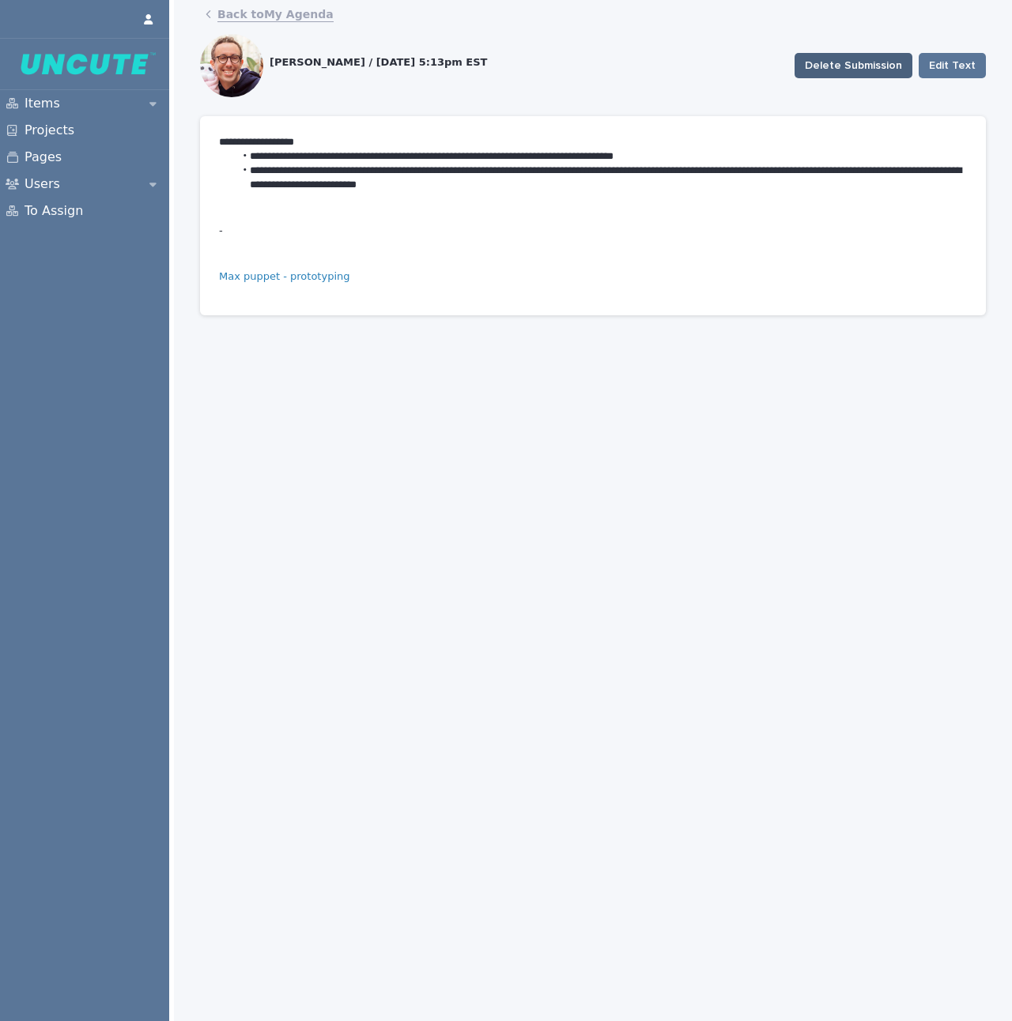
click at [842, 66] on span "Delete Submission" at bounding box center [853, 66] width 97 height 16
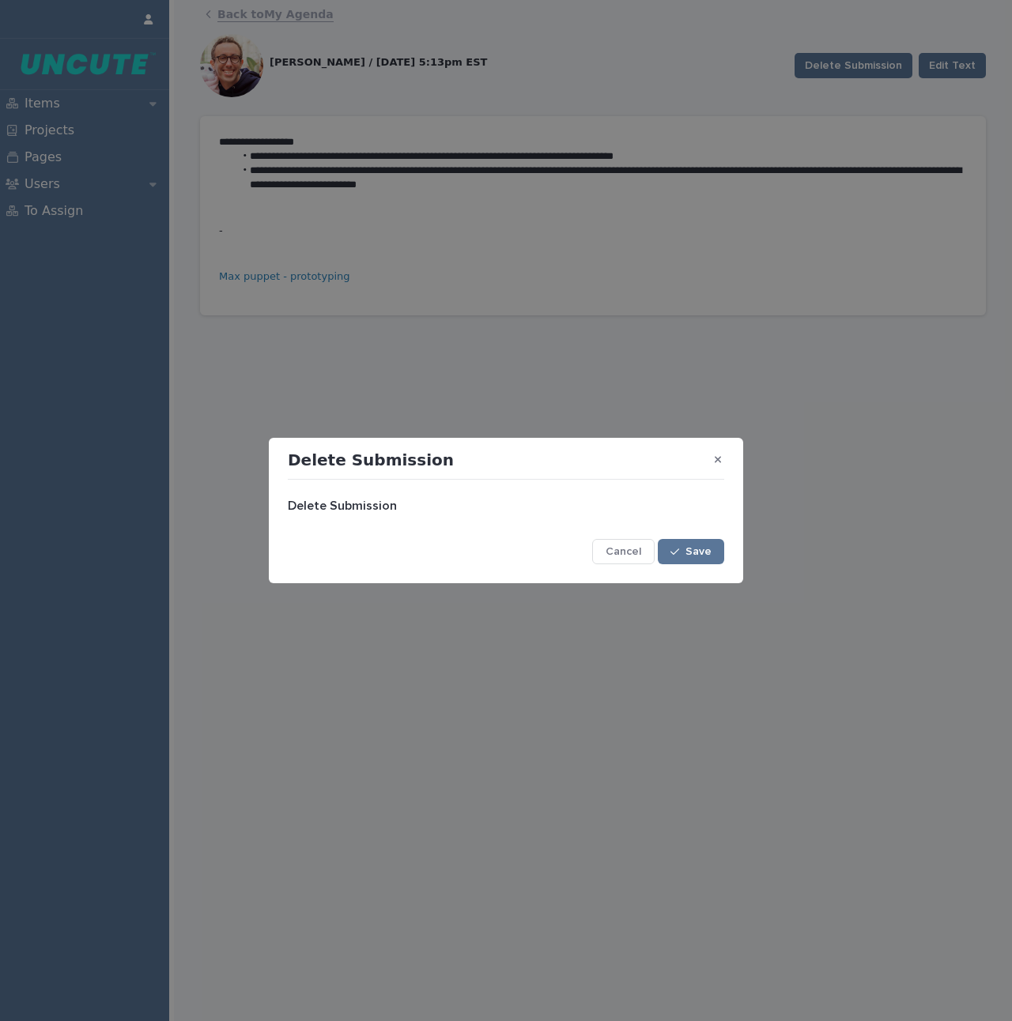
click at [699, 553] on span "Save" at bounding box center [698, 551] width 26 height 11
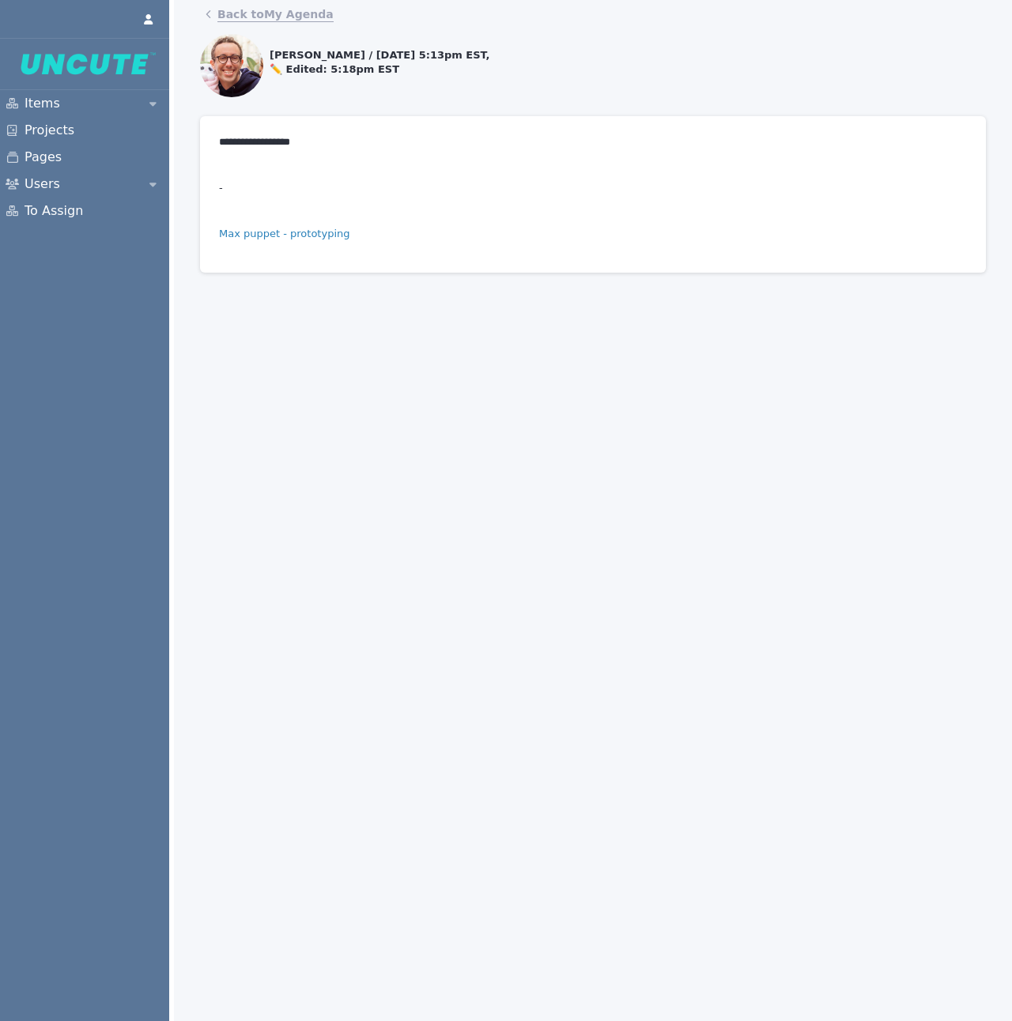
click at [256, 23] on div "Back to My Agenda" at bounding box center [593, 14] width 791 height 23
click at [257, 17] on link "Back to My Agenda" at bounding box center [275, 12] width 116 height 19
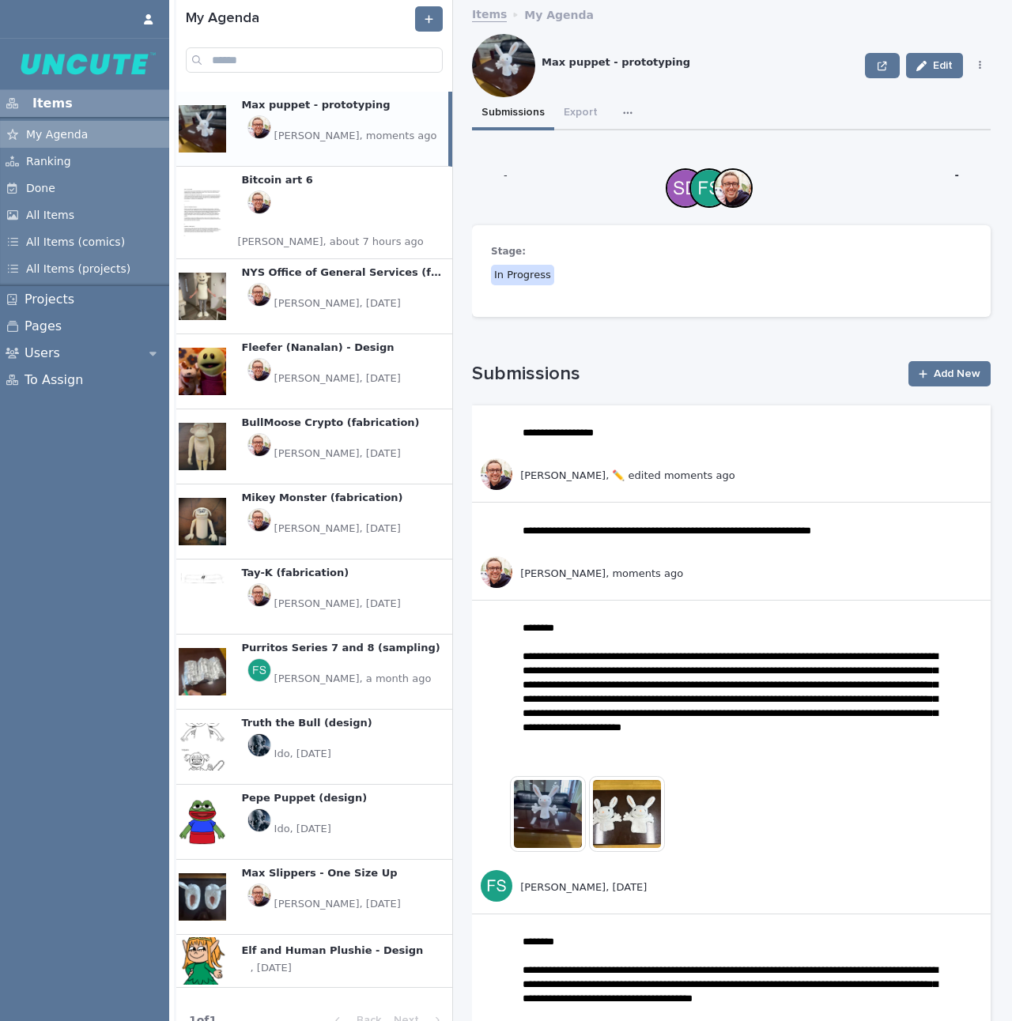
click at [373, 689] on div "Purritos Series 7 and 8 (sampling) Purritos Series 7 and 8 (sampling) + 0 This …" at bounding box center [340, 672] width 224 height 74
click at [374, 672] on p "[PERSON_NAME], a month ago" at bounding box center [352, 679] width 157 height 14
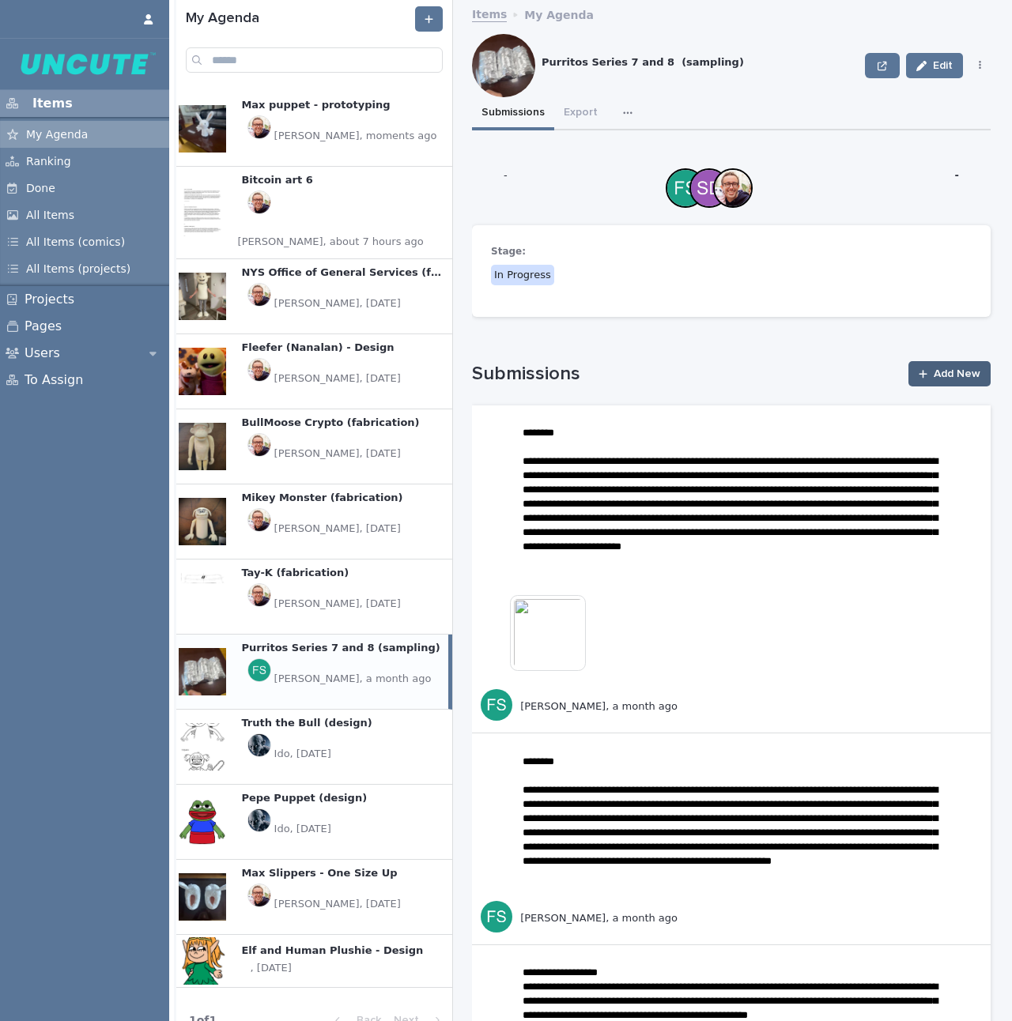
click at [935, 370] on span "Add New" at bounding box center [957, 373] width 47 height 11
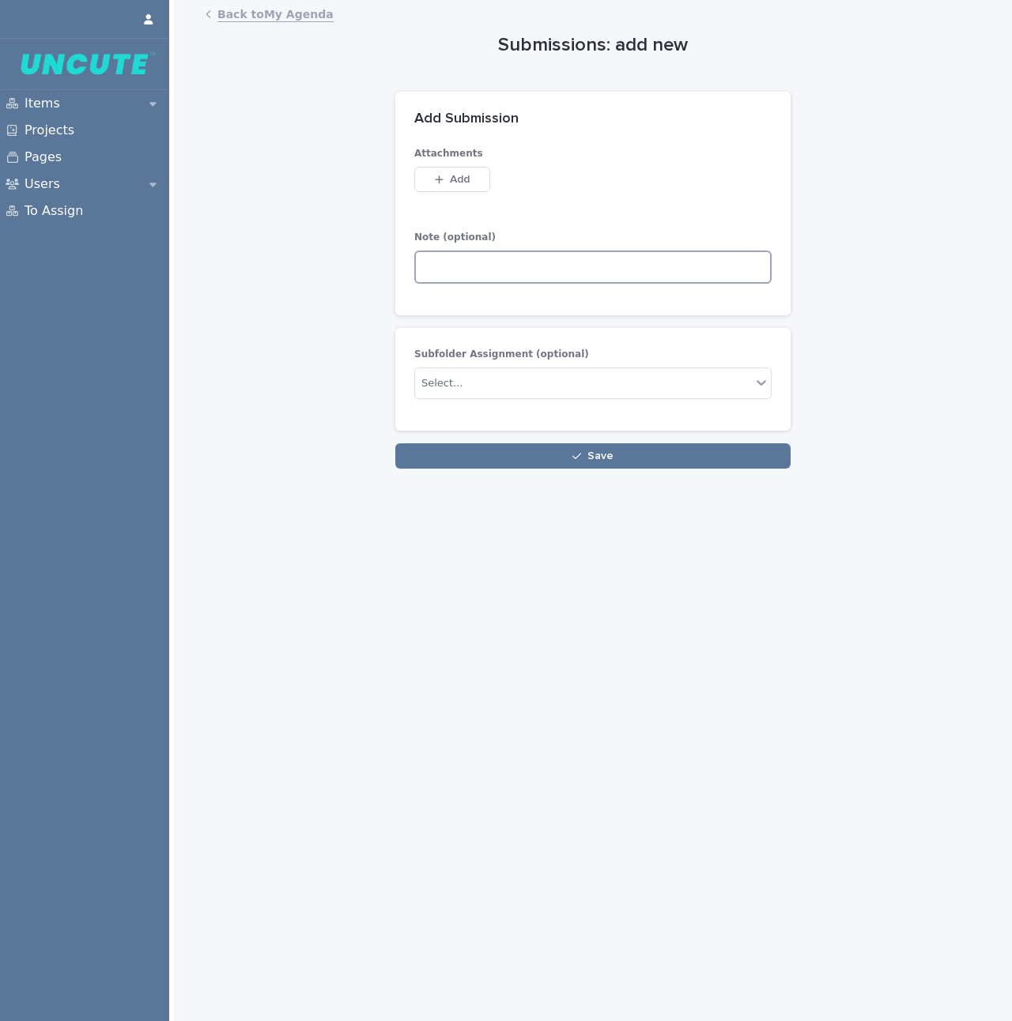
click at [513, 269] on textarea at bounding box center [592, 267] width 357 height 33
paste textarea "**********"
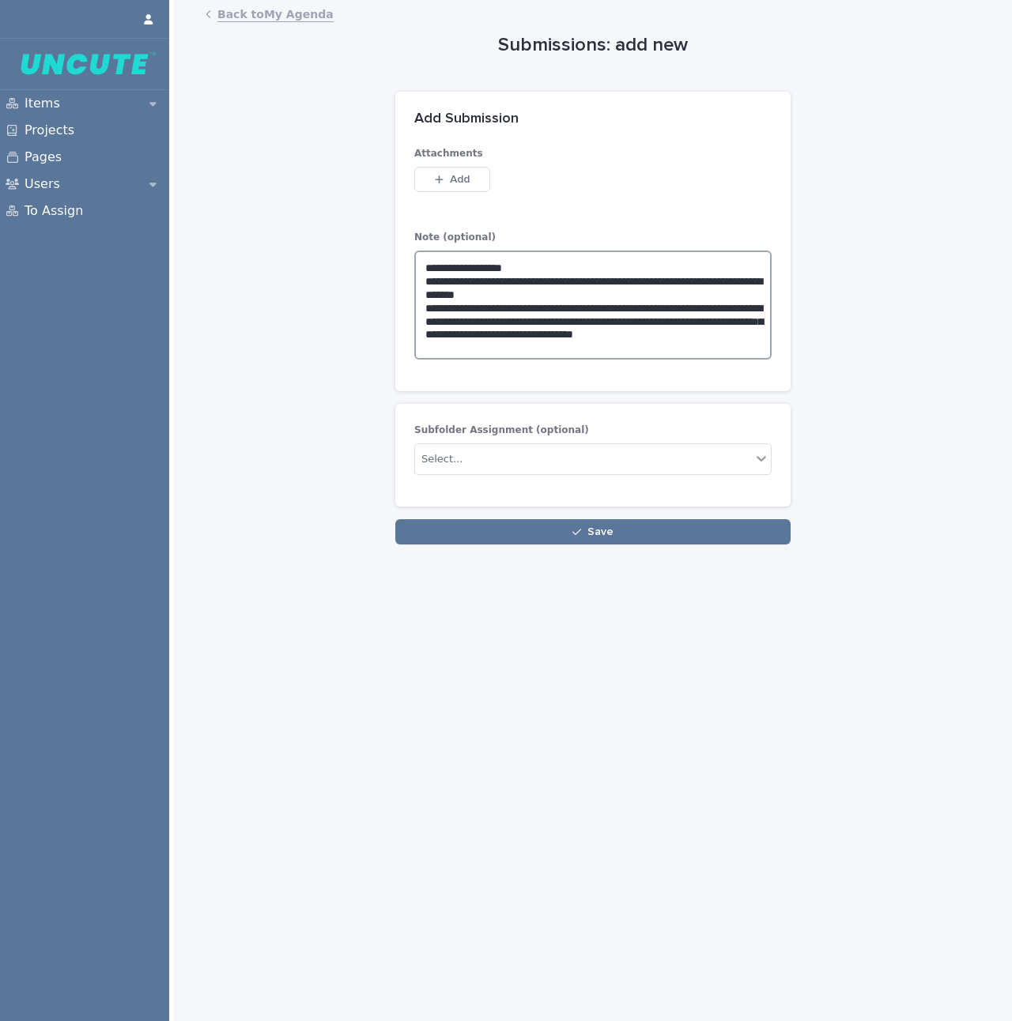
click at [539, 274] on textarea "**********" at bounding box center [592, 305] width 357 height 109
click at [542, 266] on textarea "**********" at bounding box center [592, 305] width 357 height 109
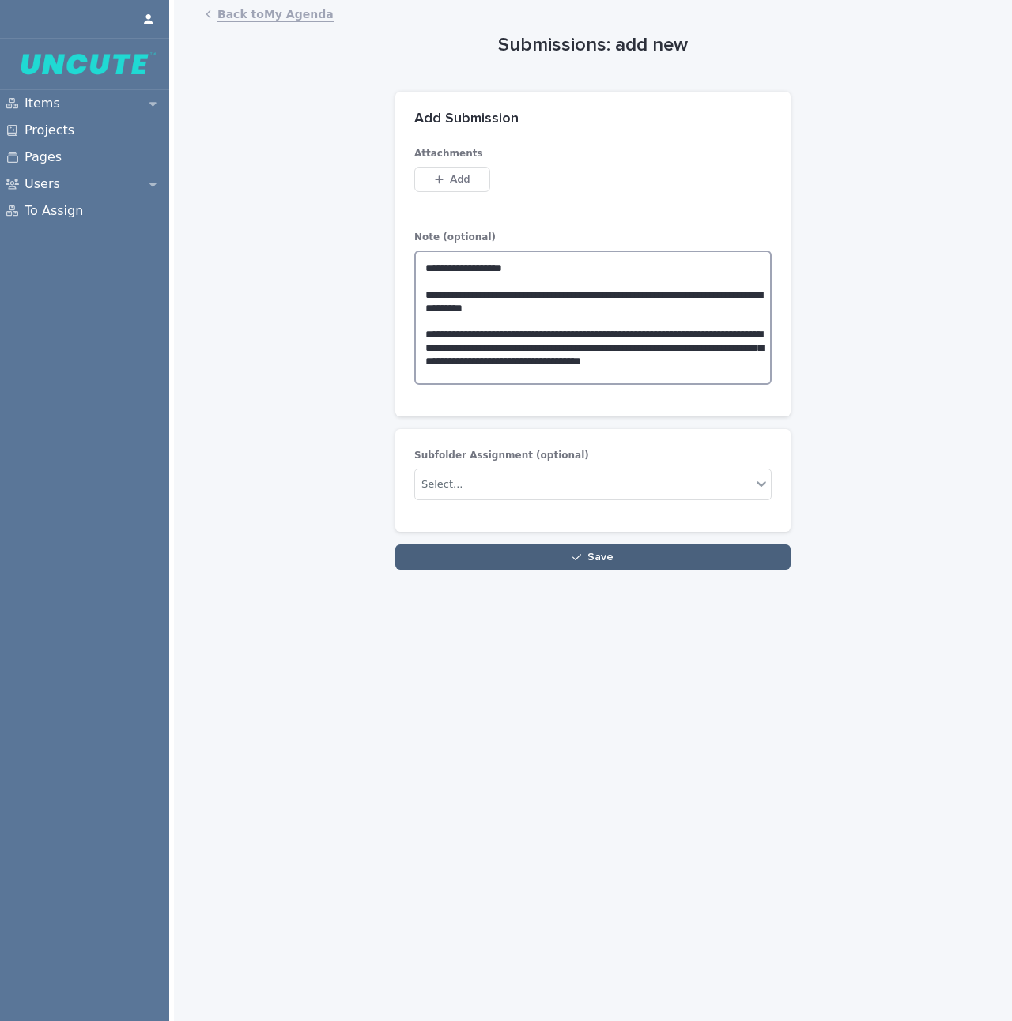
type textarea "**********"
click at [611, 559] on span "Save" at bounding box center [600, 557] width 26 height 11
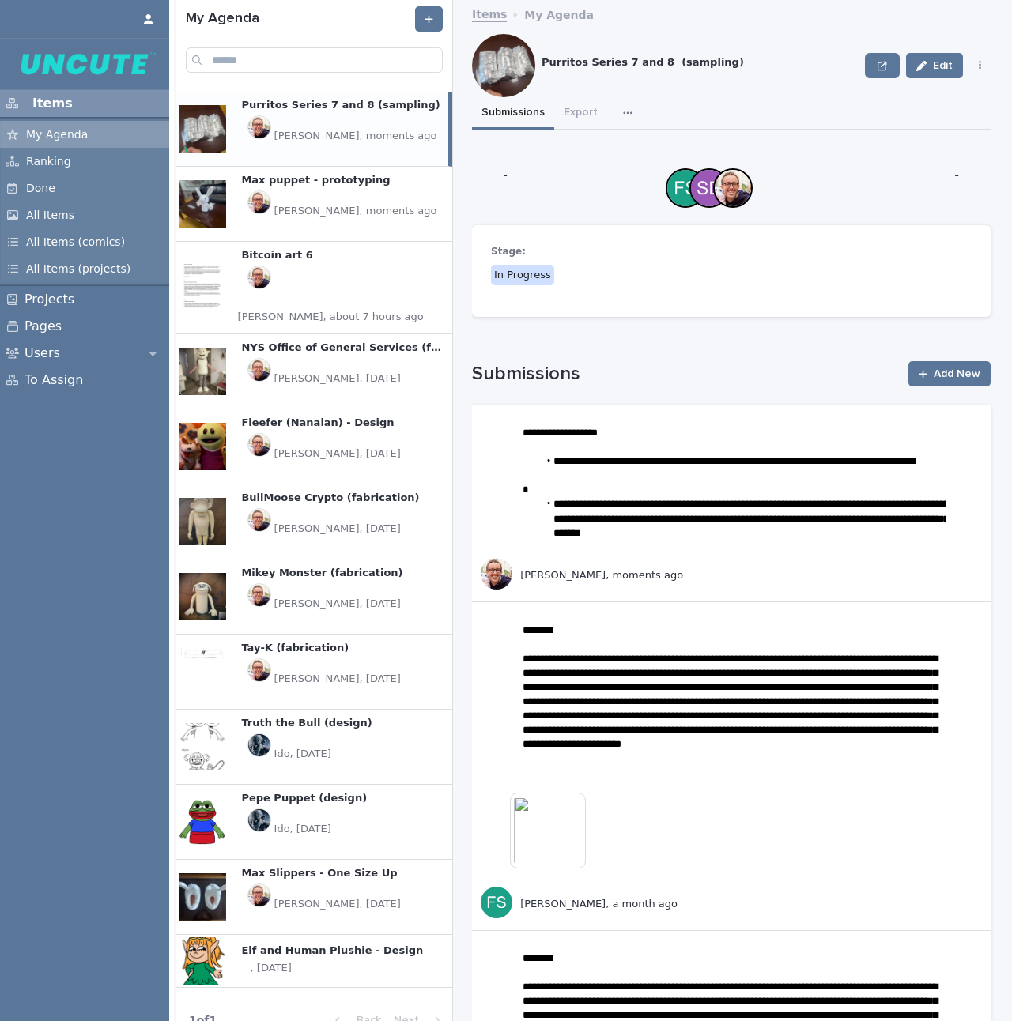
click at [368, 202] on div "Max puppet - prototyping Max puppet - prototyping + 0 This file cannot be opene…" at bounding box center [340, 204] width 224 height 74
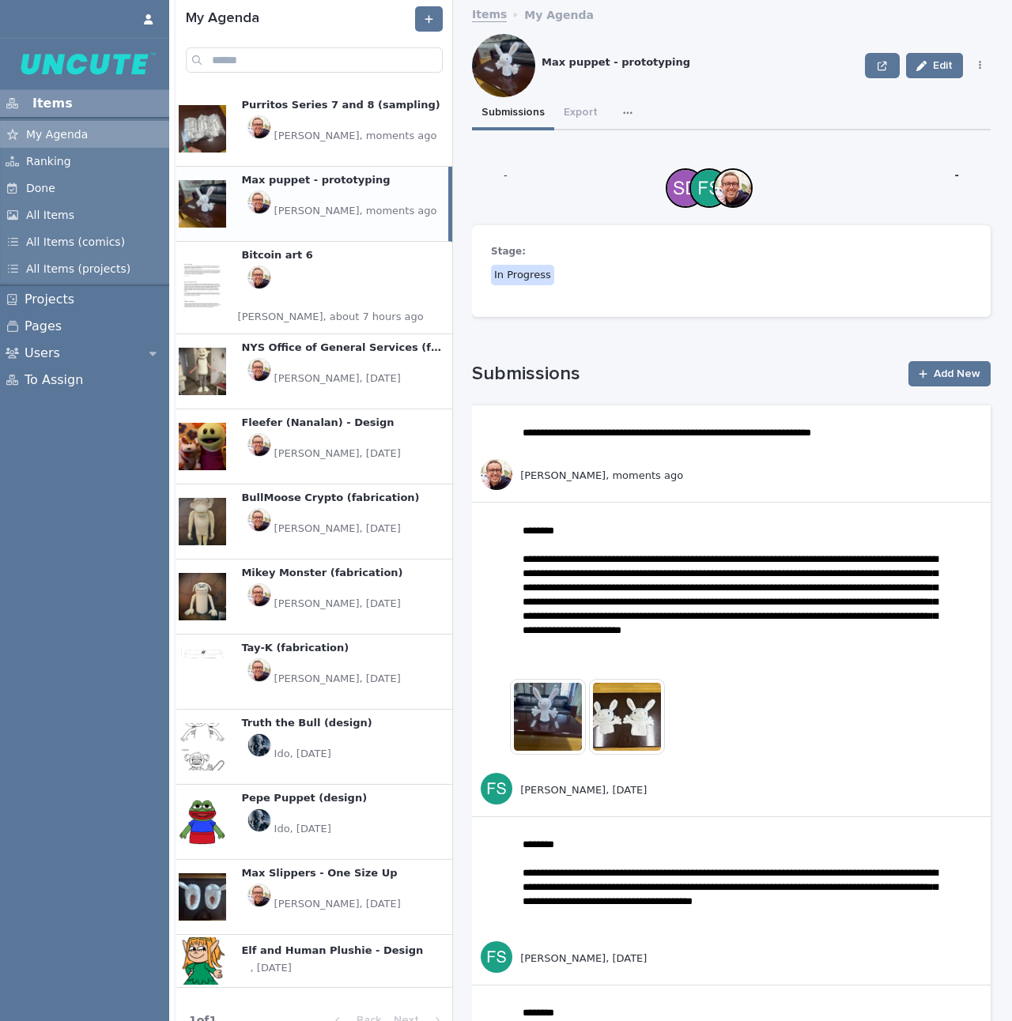
click at [331, 310] on p "[PERSON_NAME], about 7 hours ago" at bounding box center [331, 317] width 186 height 14
click at [354, 202] on div "Max puppet - prototyping Max puppet - prototyping + 0 This file cannot be opene…" at bounding box center [340, 204] width 224 height 74
click at [330, 123] on div "Purritos Series 7 and 8 (sampling) Purritos Series 7 and 8 (sampling) + 0 This …" at bounding box center [340, 129] width 224 height 74
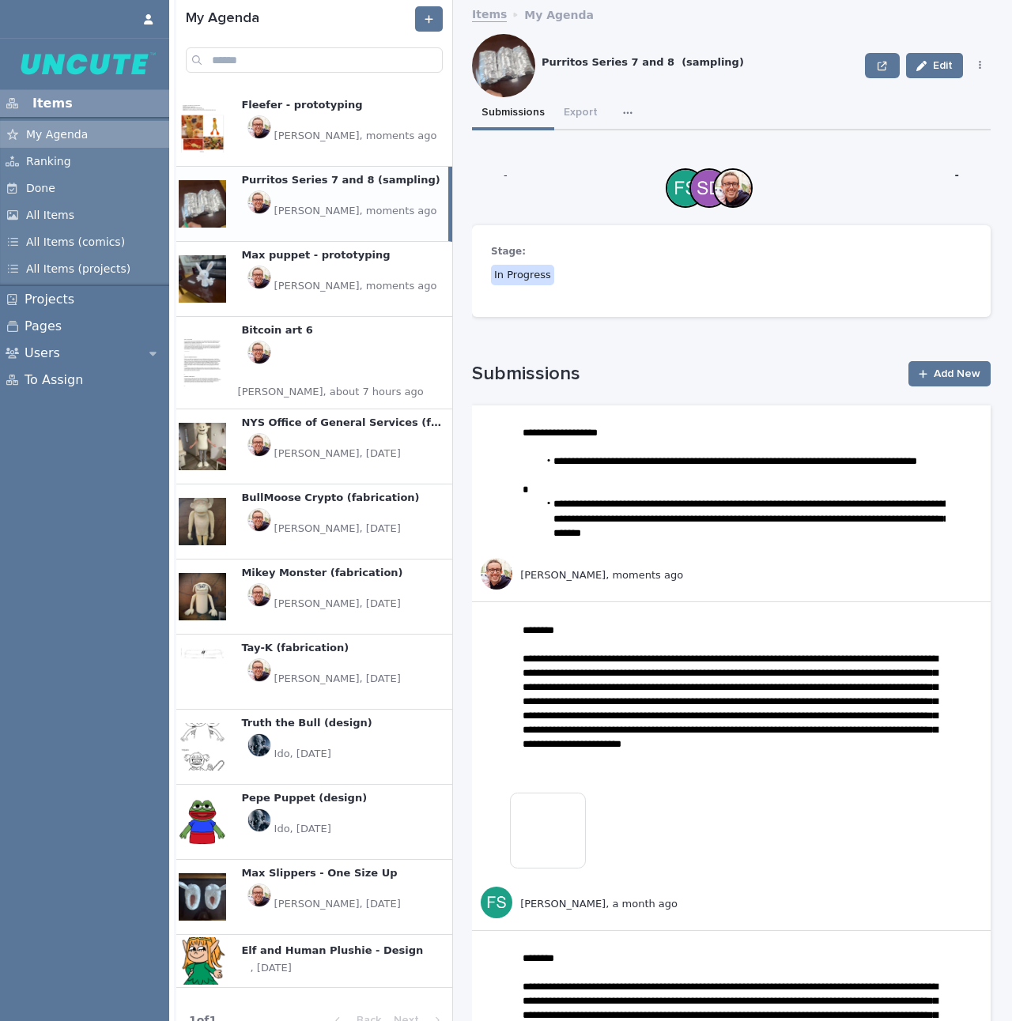
scroll to position [3, 0]
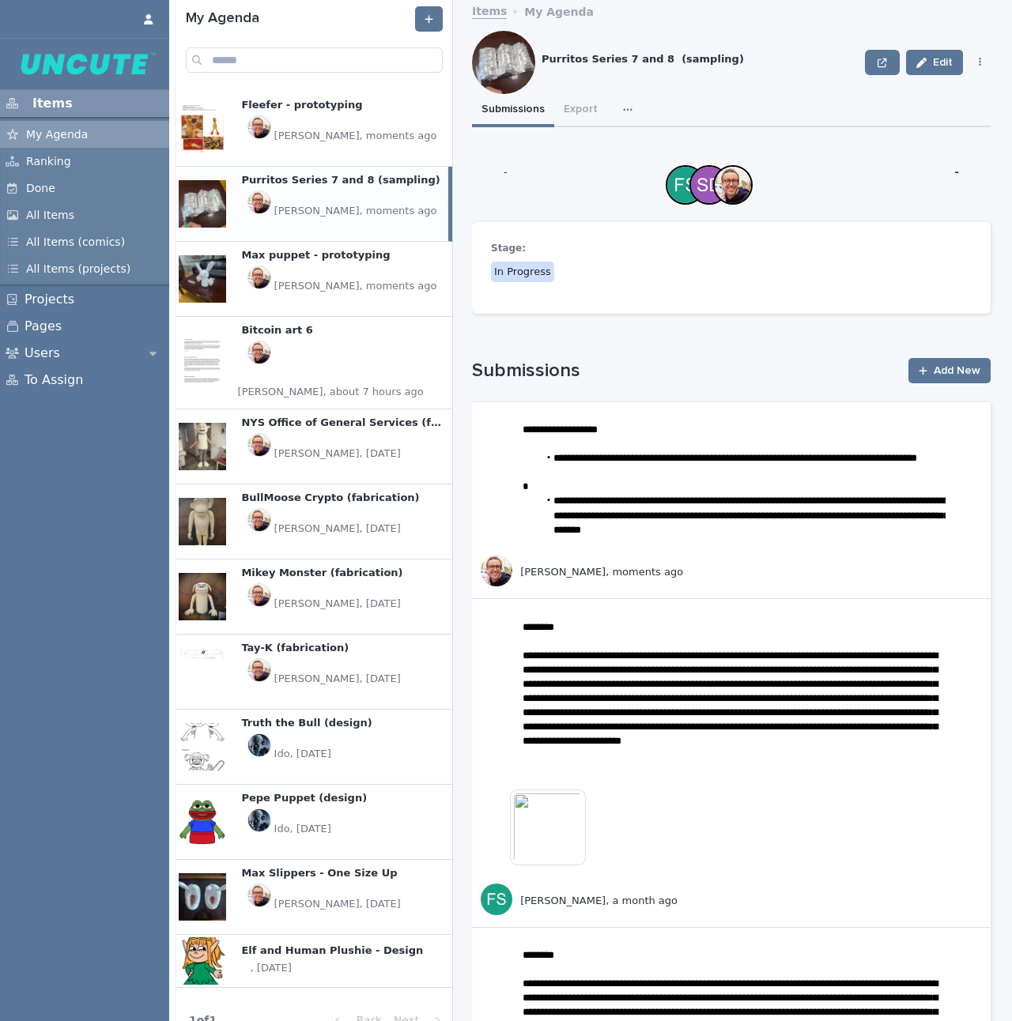
click at [320, 900] on div "Max Slippers - One Size Up Max Slippers - One Size Up + 0 This file cannot be o…" at bounding box center [340, 897] width 224 height 74
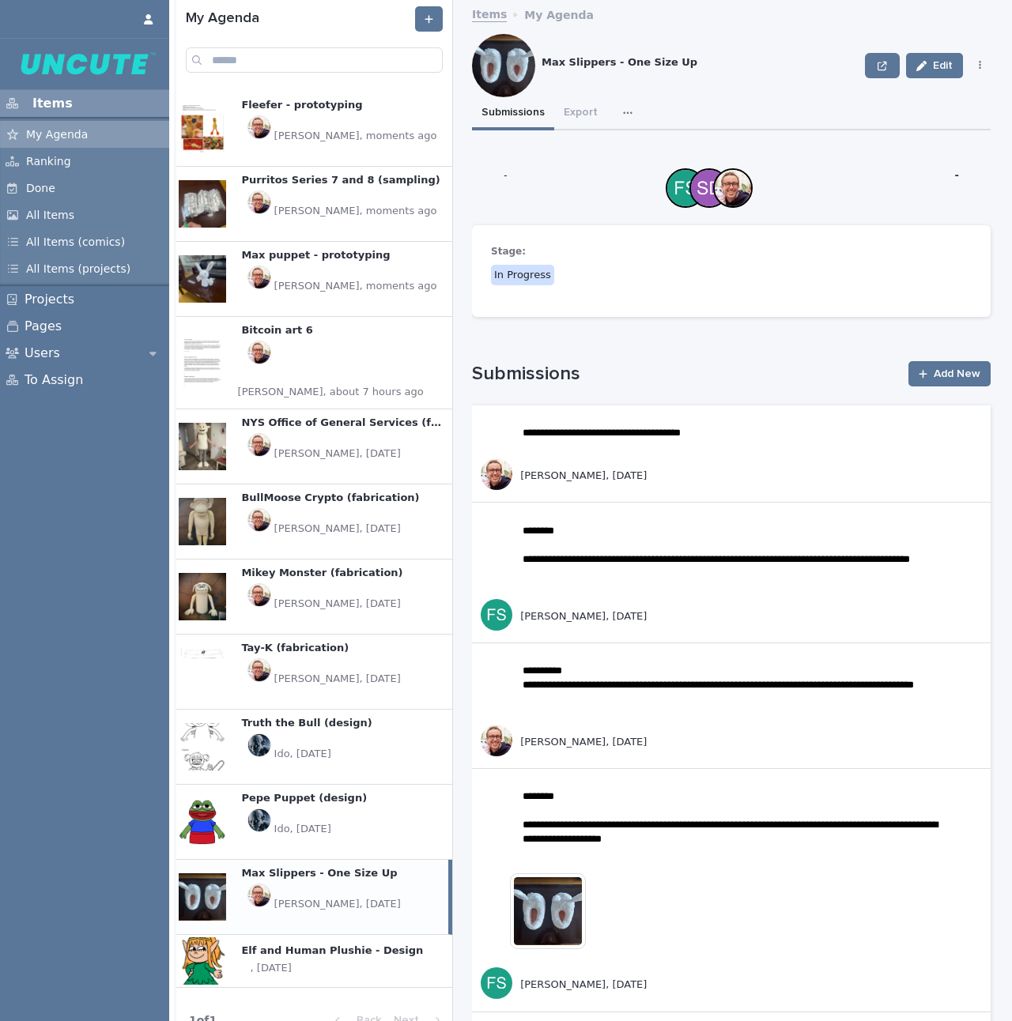
click at [337, 170] on p "Purritos Series 7 and 8 (sampling)" at bounding box center [342, 178] width 202 height 17
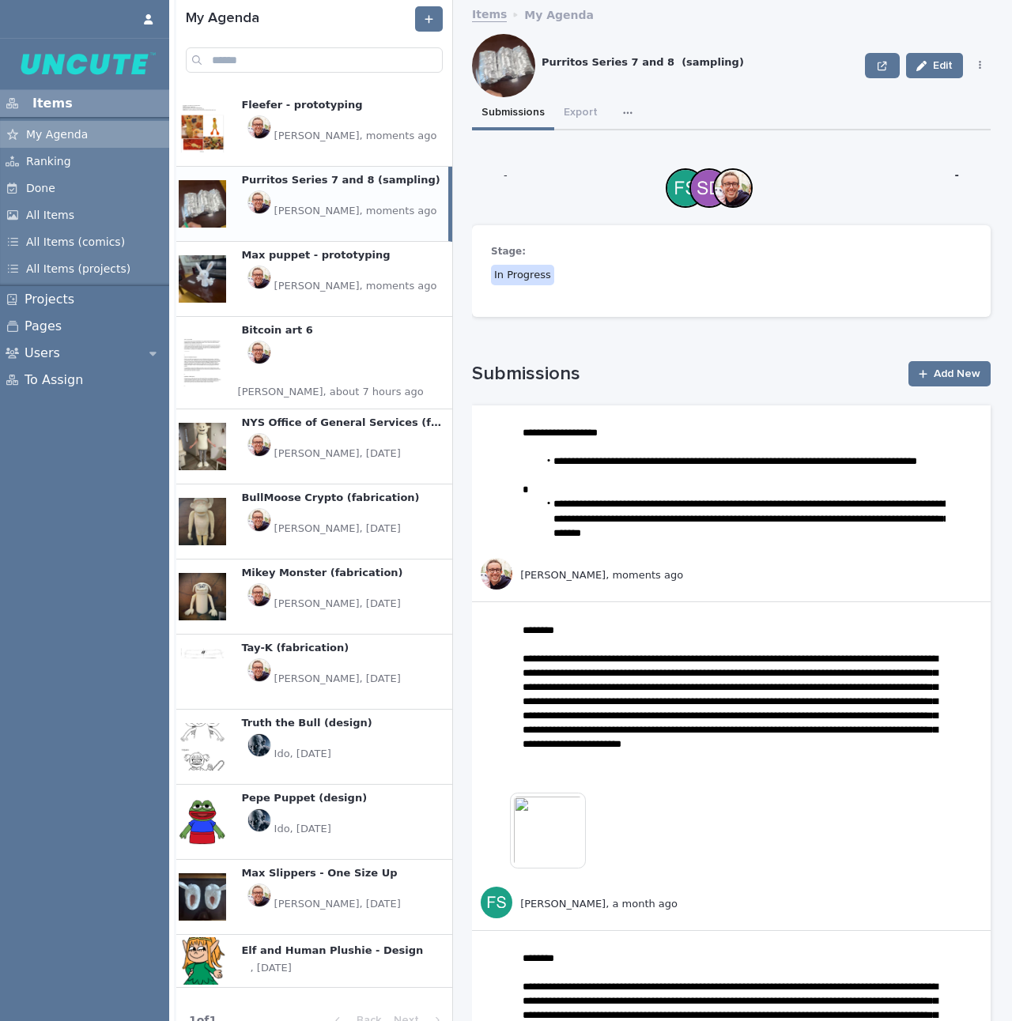
click at [338, 146] on div "Fleefer - prototyping Fleefer - prototyping + 0 This file cannot be opened Down…" at bounding box center [340, 129] width 224 height 74
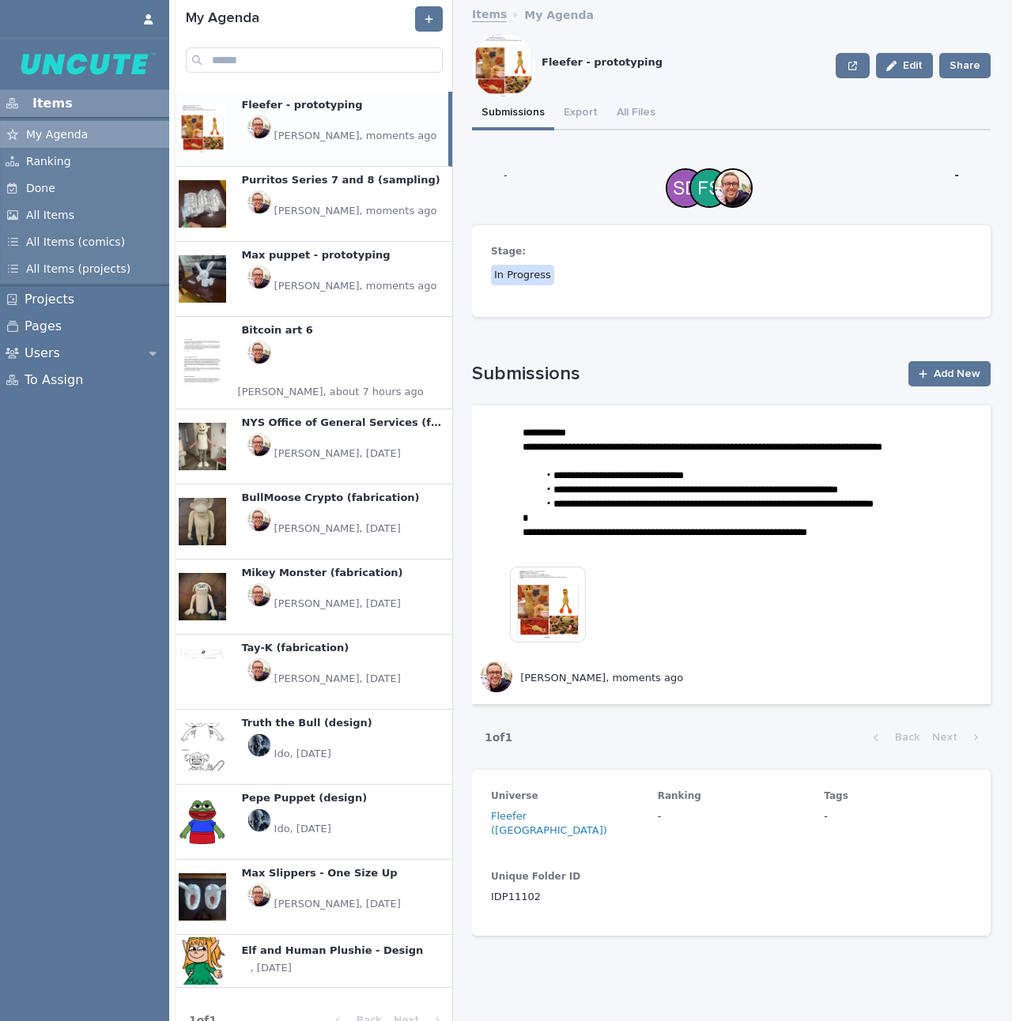
click at [555, 618] on img at bounding box center [548, 605] width 76 height 76
